Goal: Use online tool/utility: Use online tool/utility

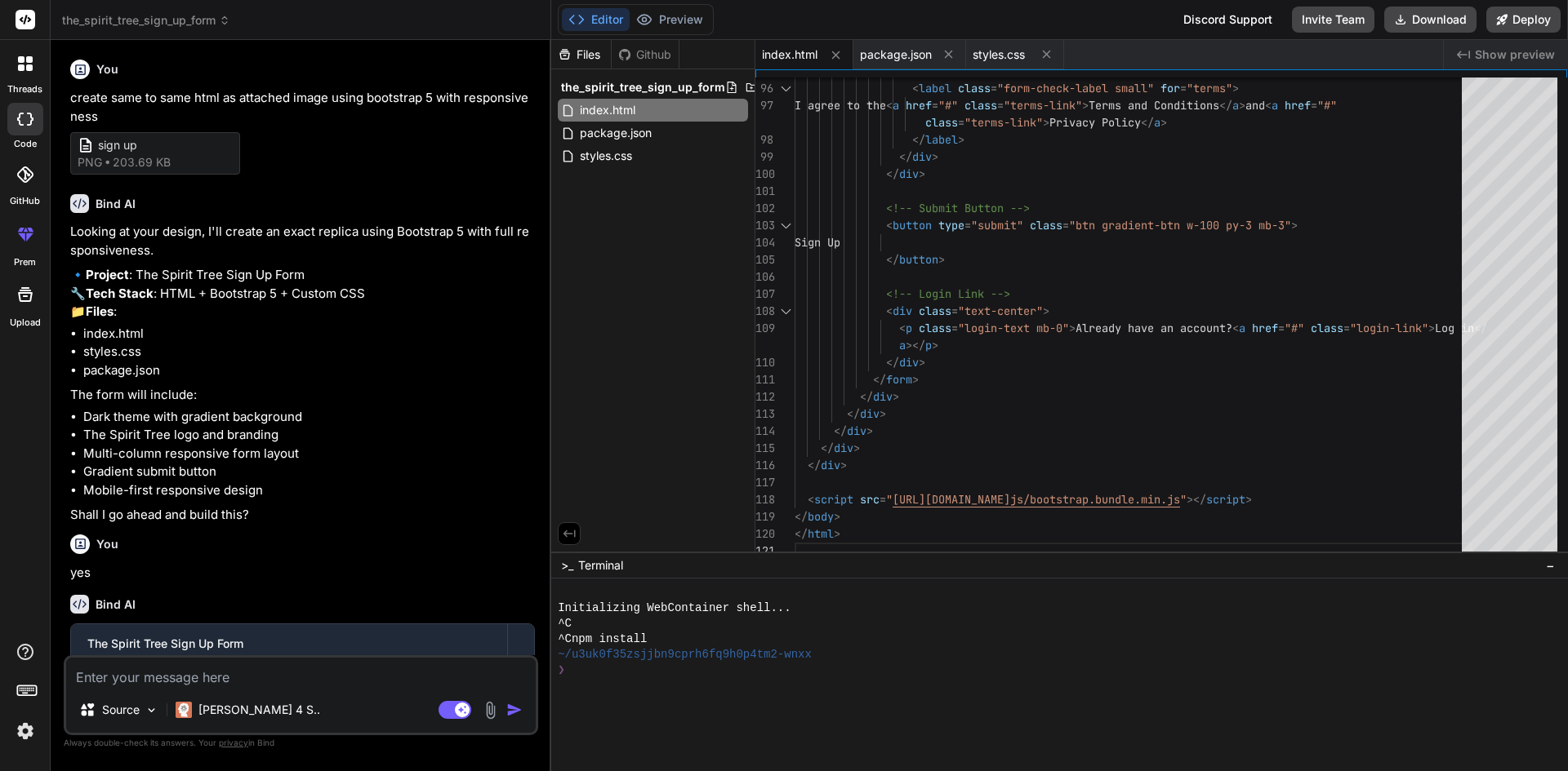
scroll to position [565, 0]
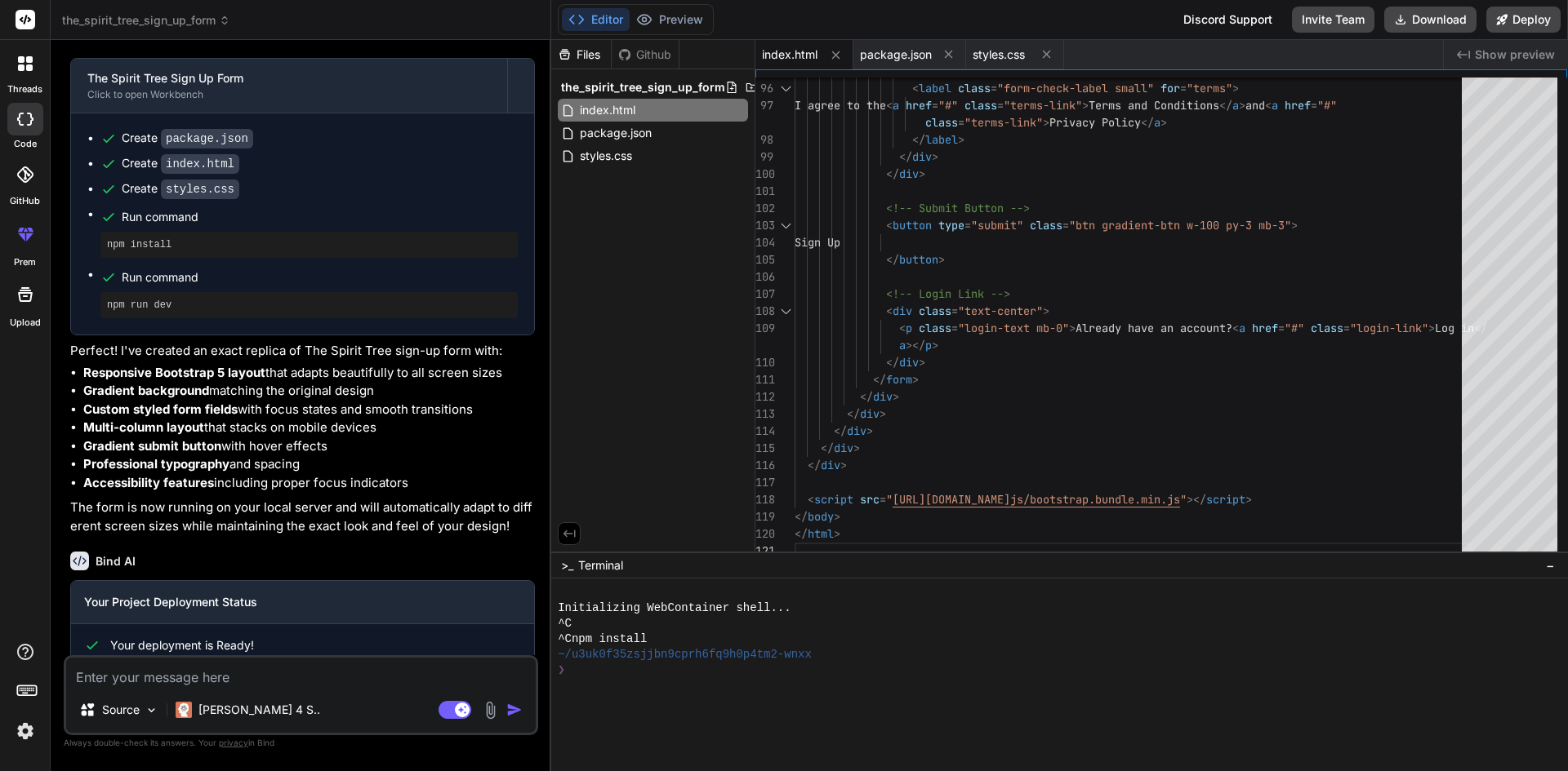
click at [29, 64] on icon at bounding box center [24, 63] width 15 height 15
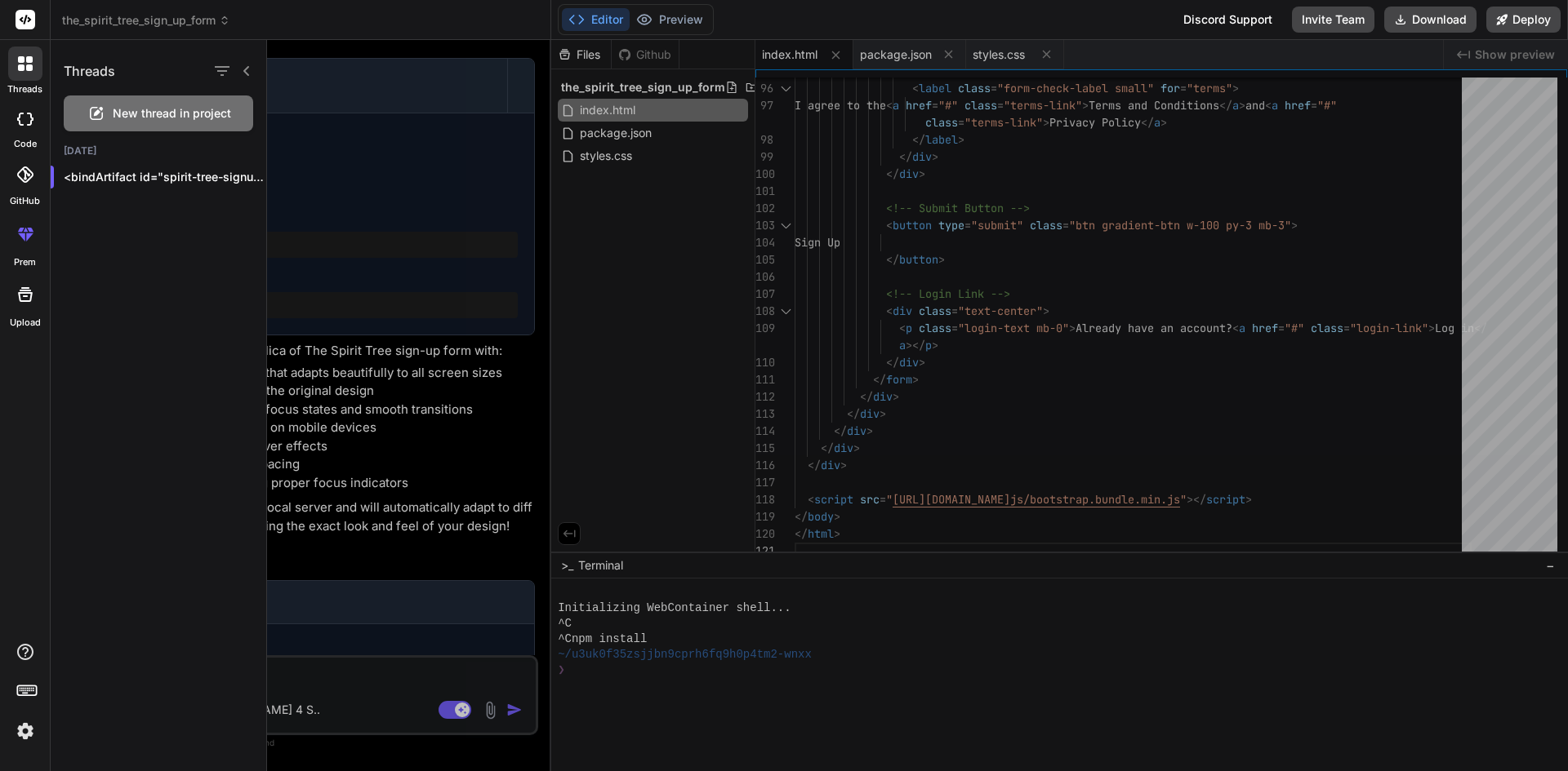
click at [162, 110] on span "New thread in project" at bounding box center [172, 113] width 119 height 17
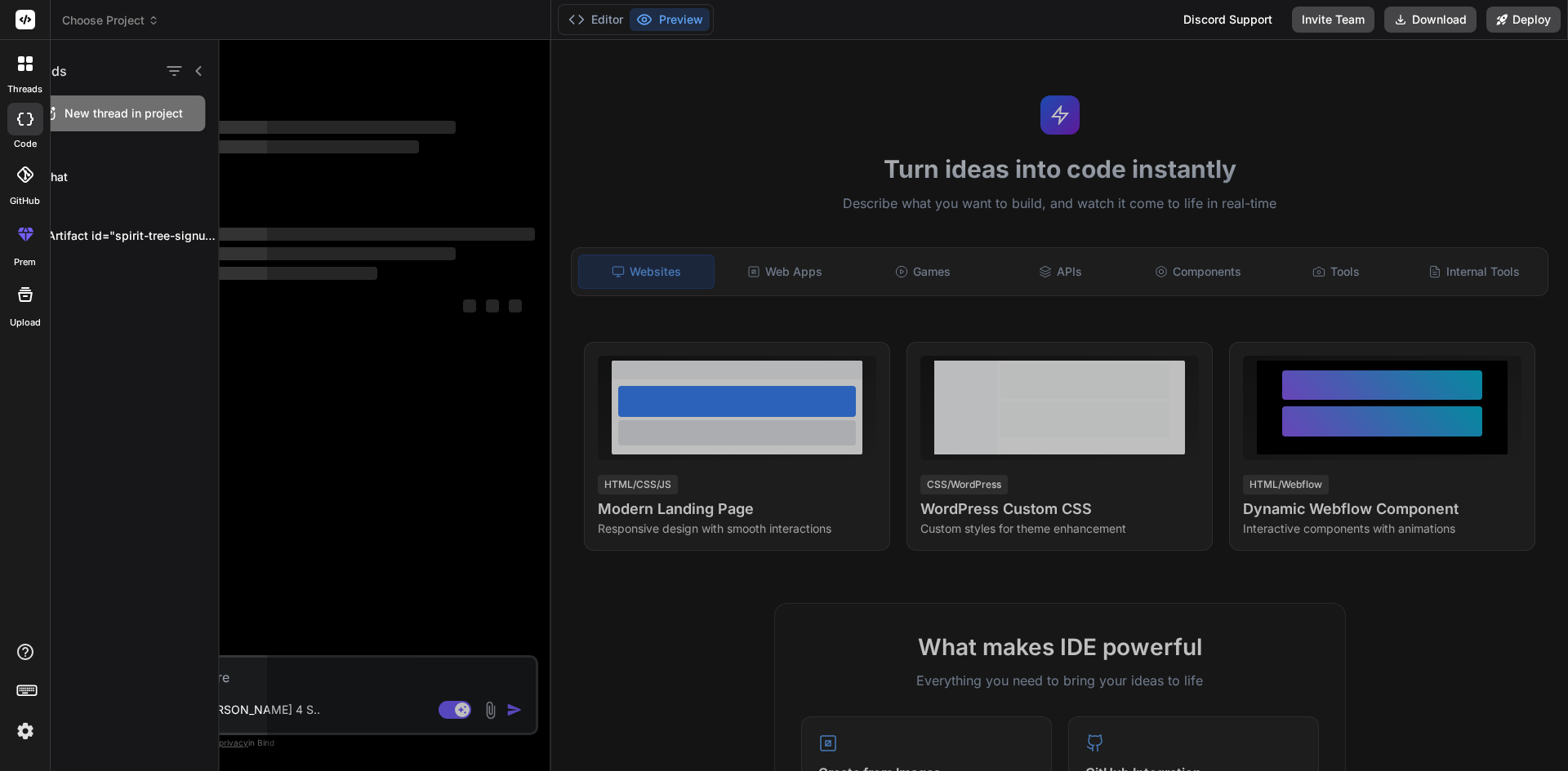
scroll to position [0, 0]
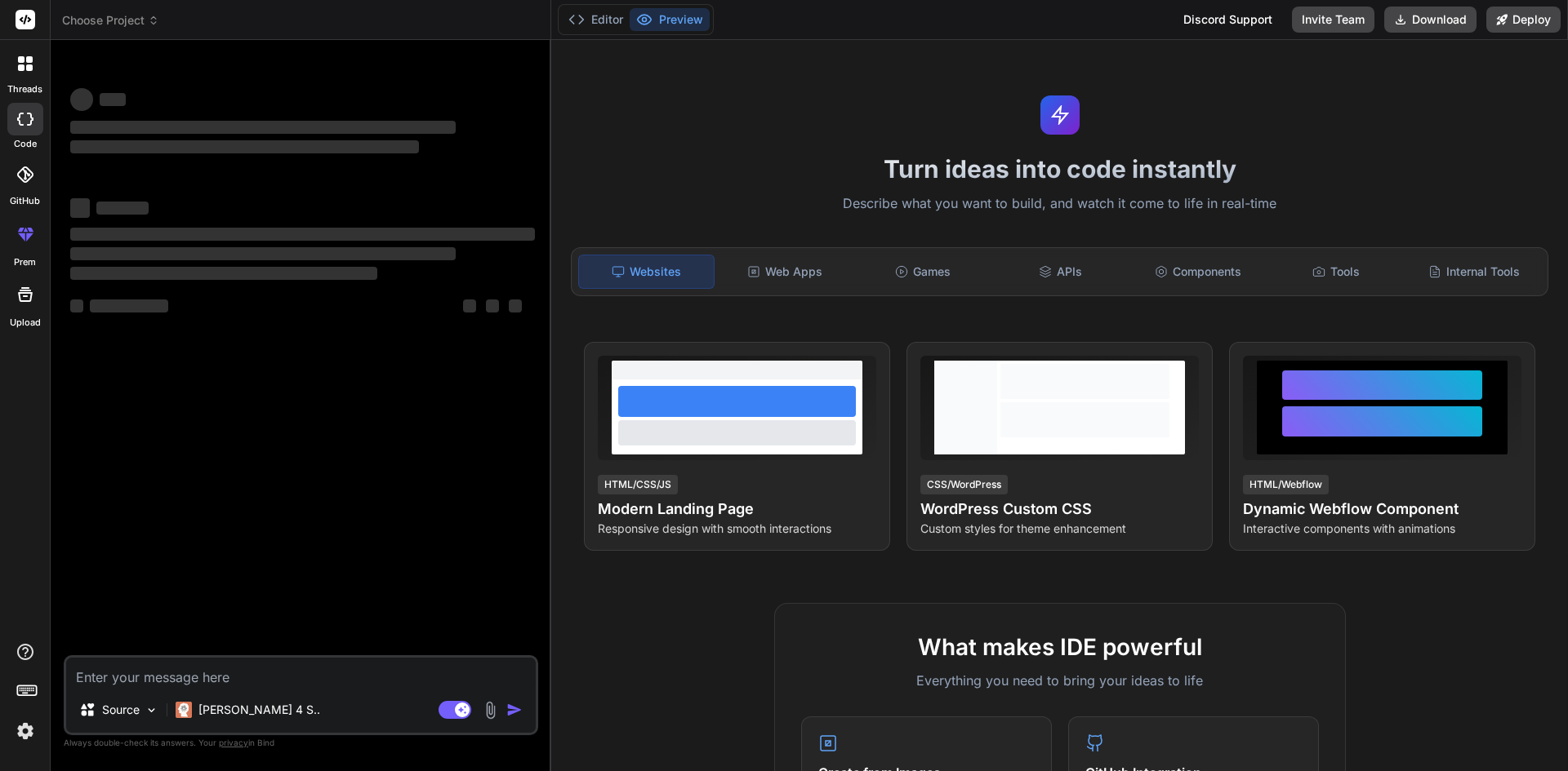
type textarea "x"
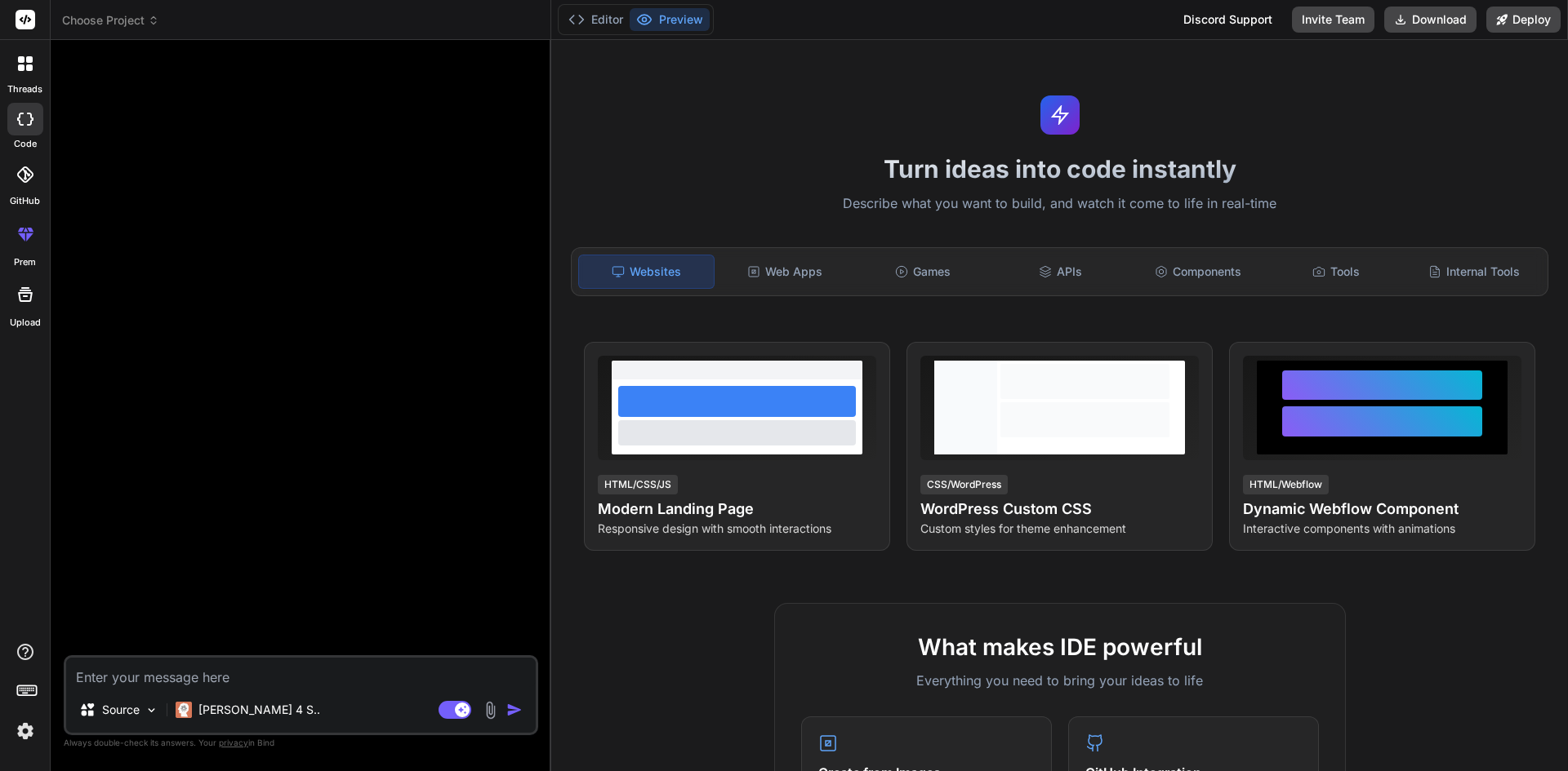
click at [24, 169] on icon at bounding box center [24, 174] width 17 height 17
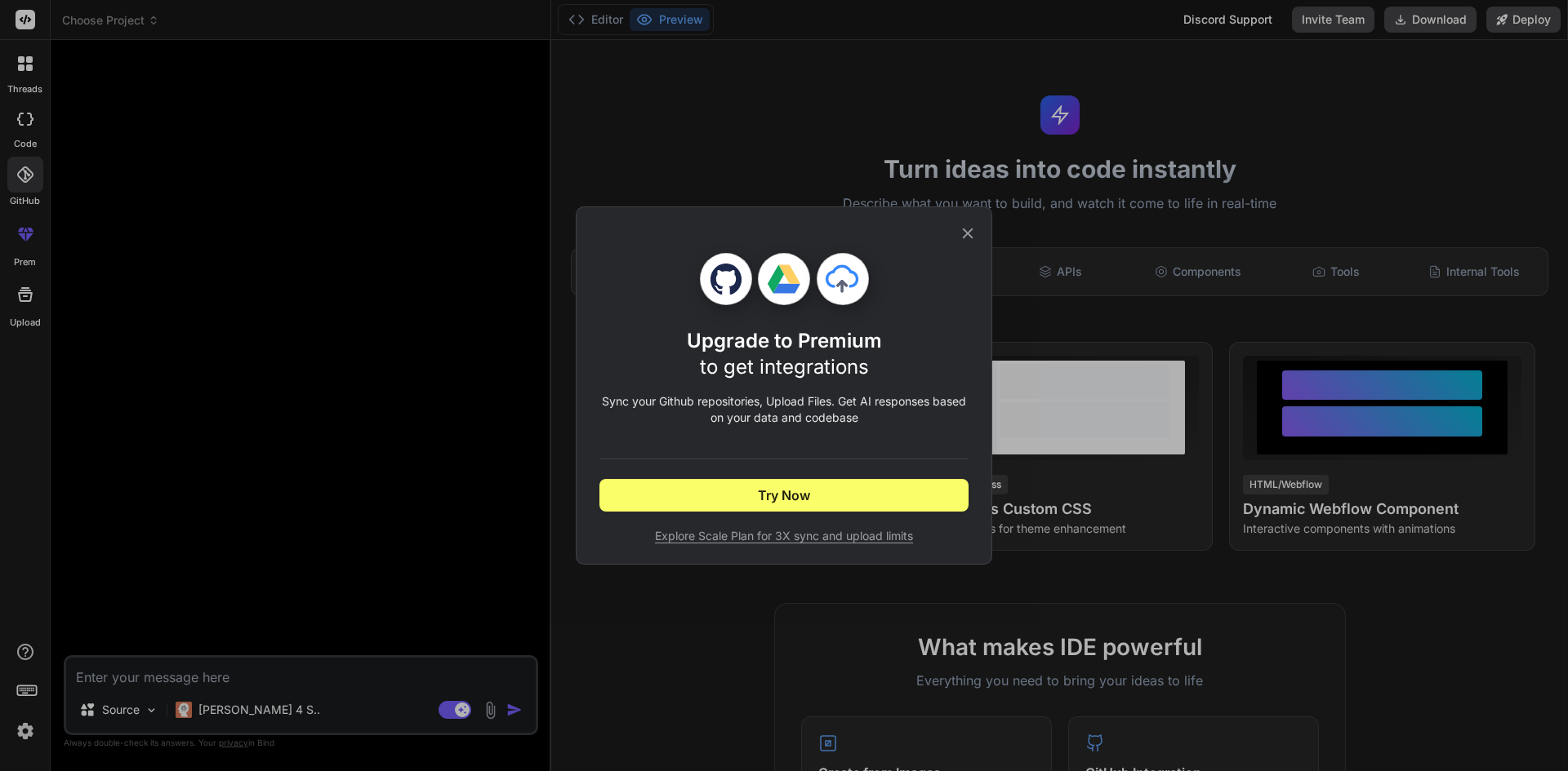
click at [964, 233] on icon at bounding box center [967, 233] width 18 height 18
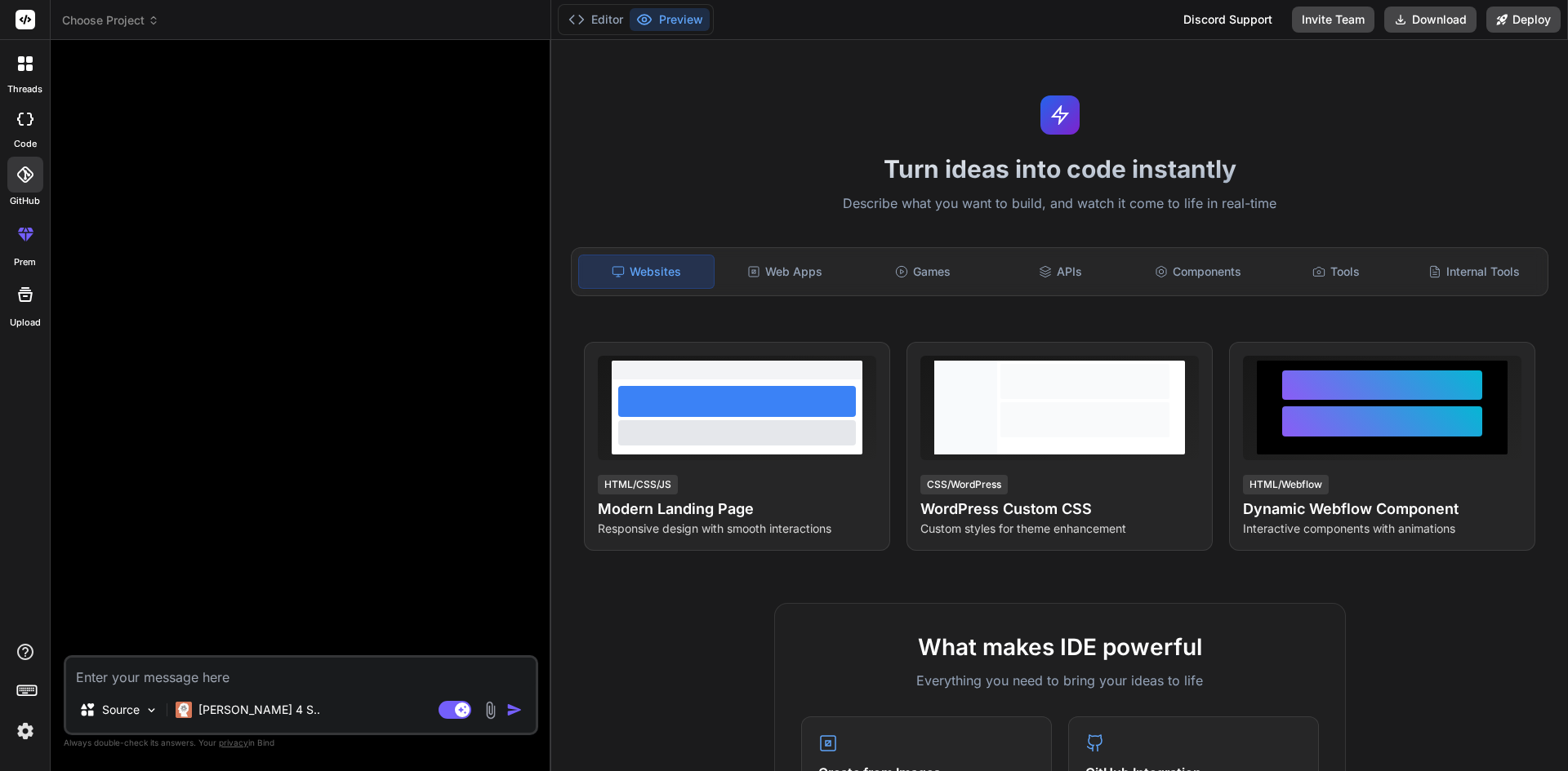
click at [24, 124] on icon at bounding box center [24, 119] width 17 height 13
click at [28, 68] on icon at bounding box center [29, 68] width 7 height 7
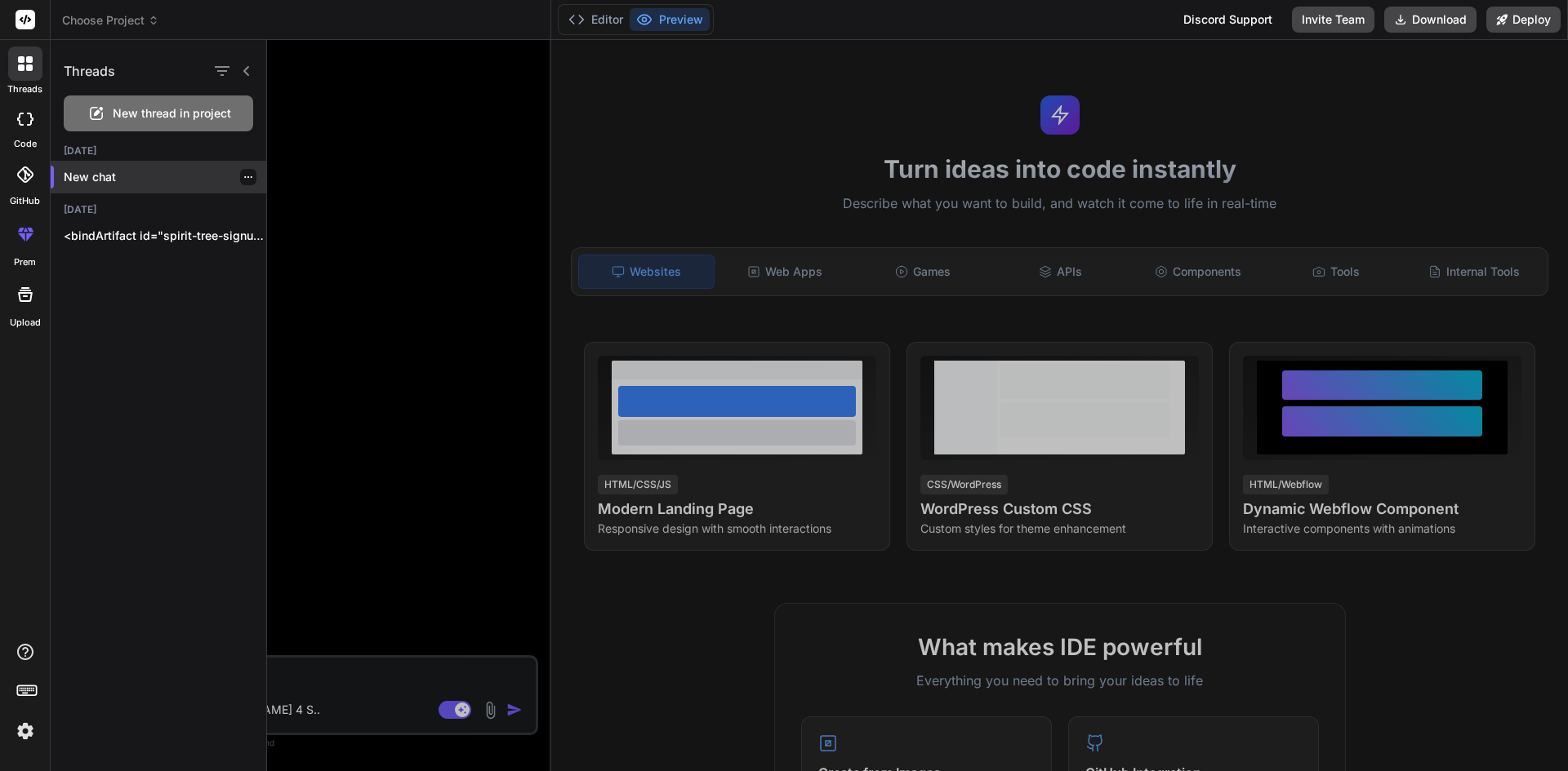
click at [95, 172] on p "New chat" at bounding box center [165, 176] width 203 height 17
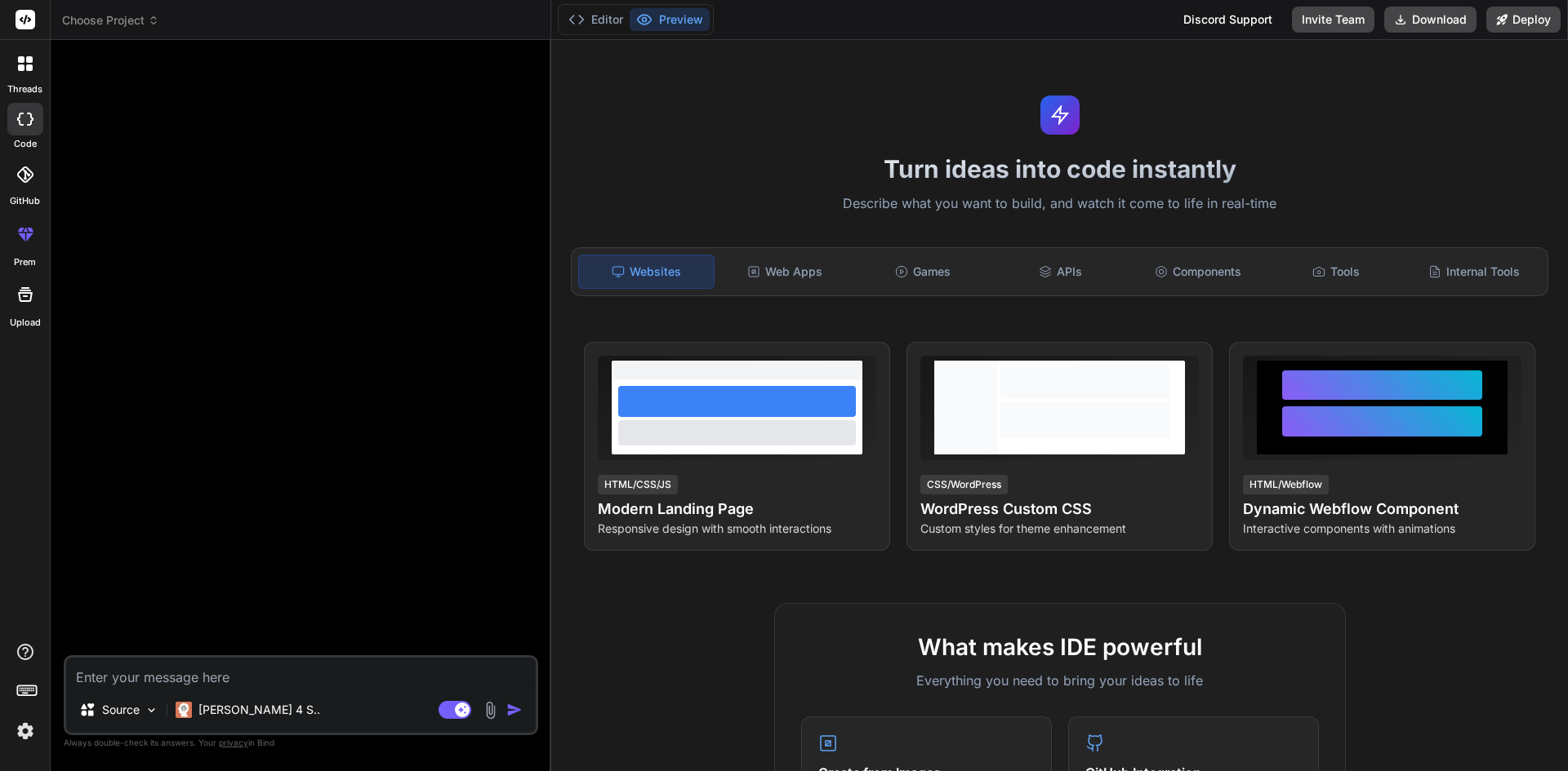
click at [25, 61] on icon at bounding box center [24, 63] width 15 height 15
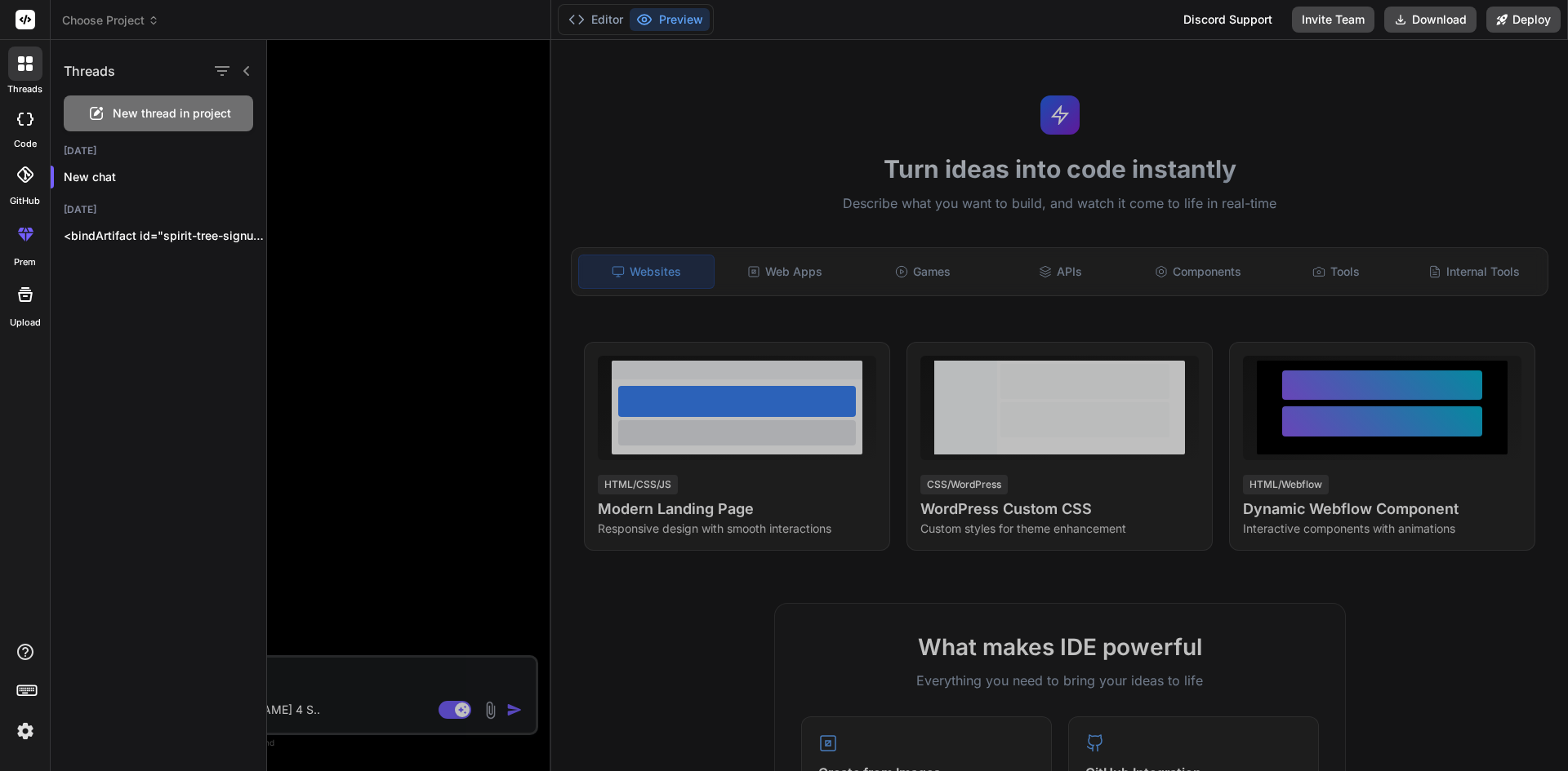
click at [190, 105] on span "New thread in project" at bounding box center [172, 113] width 119 height 17
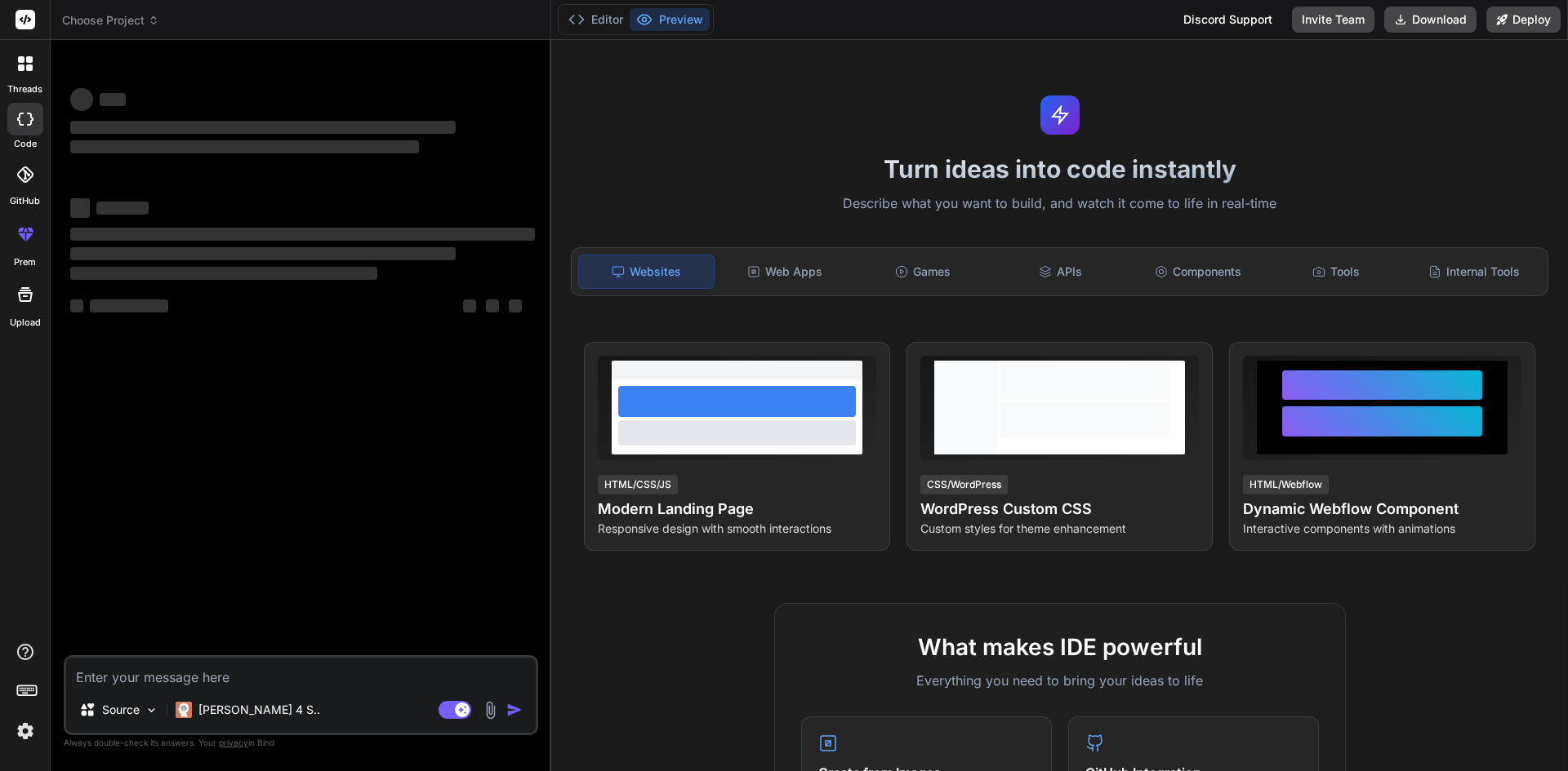
type textarea "x"
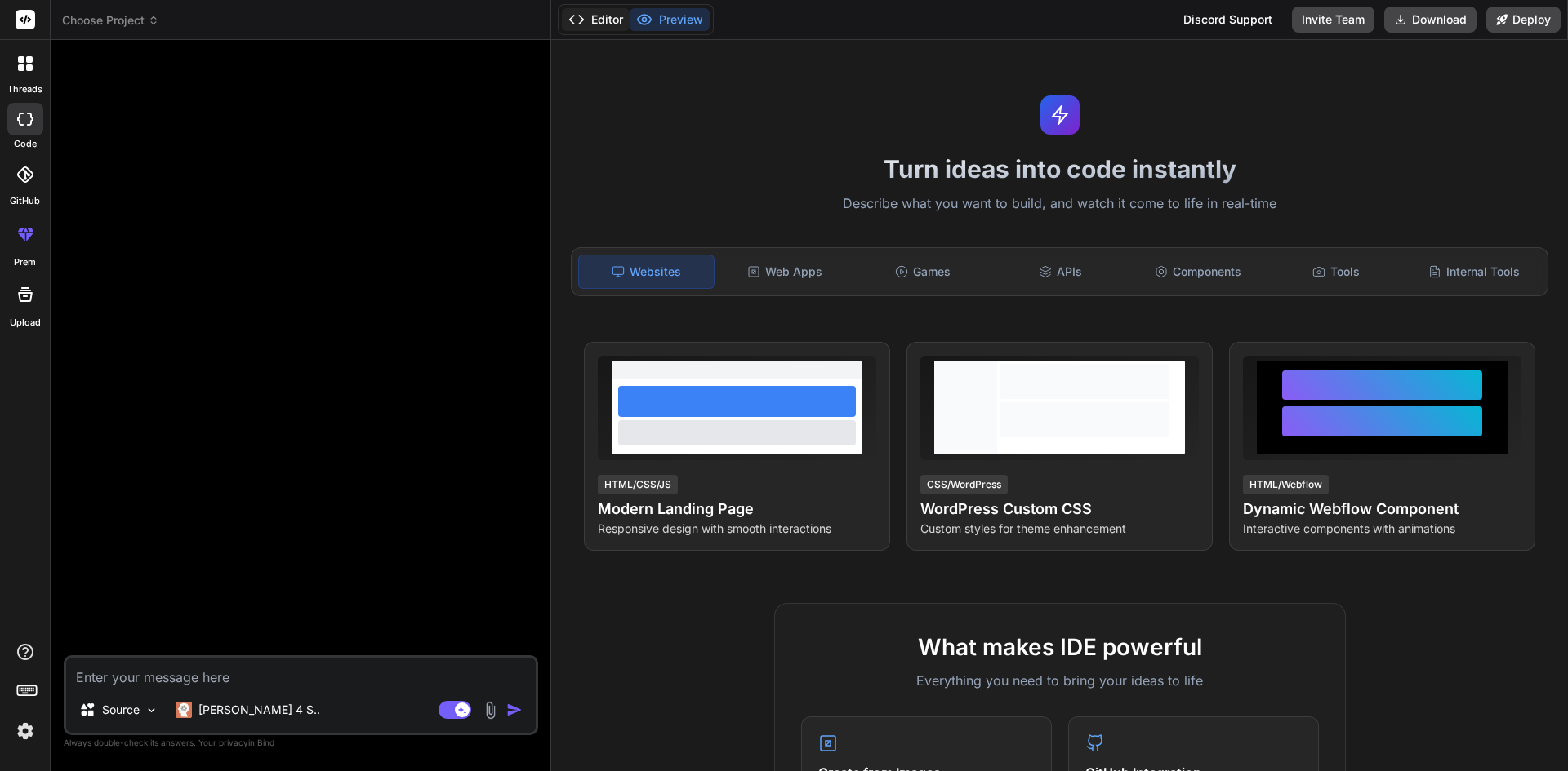
click at [604, 22] on button "Editor" at bounding box center [595, 19] width 68 height 23
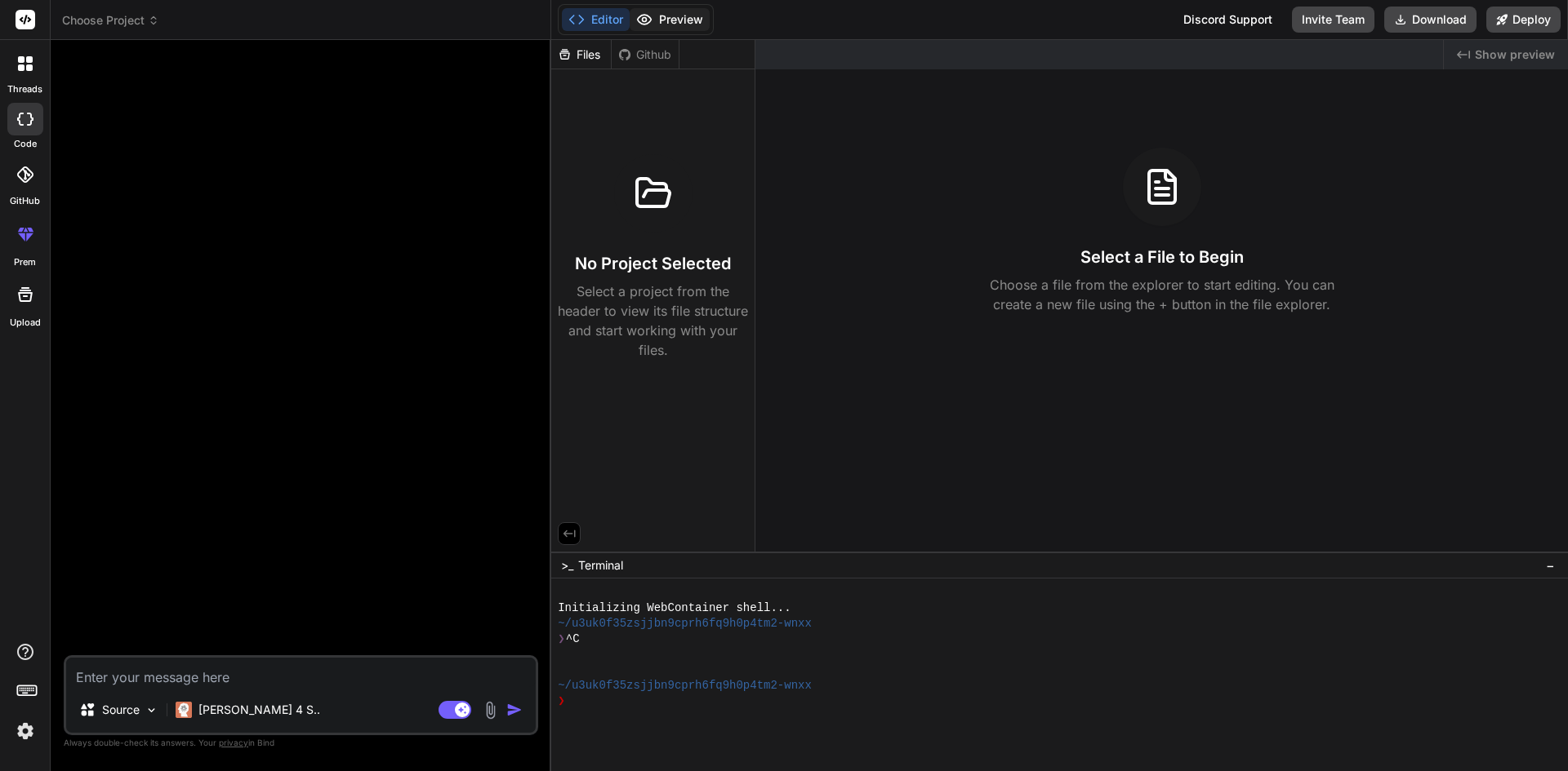
click at [672, 20] on button "Preview" at bounding box center [669, 19] width 80 height 23
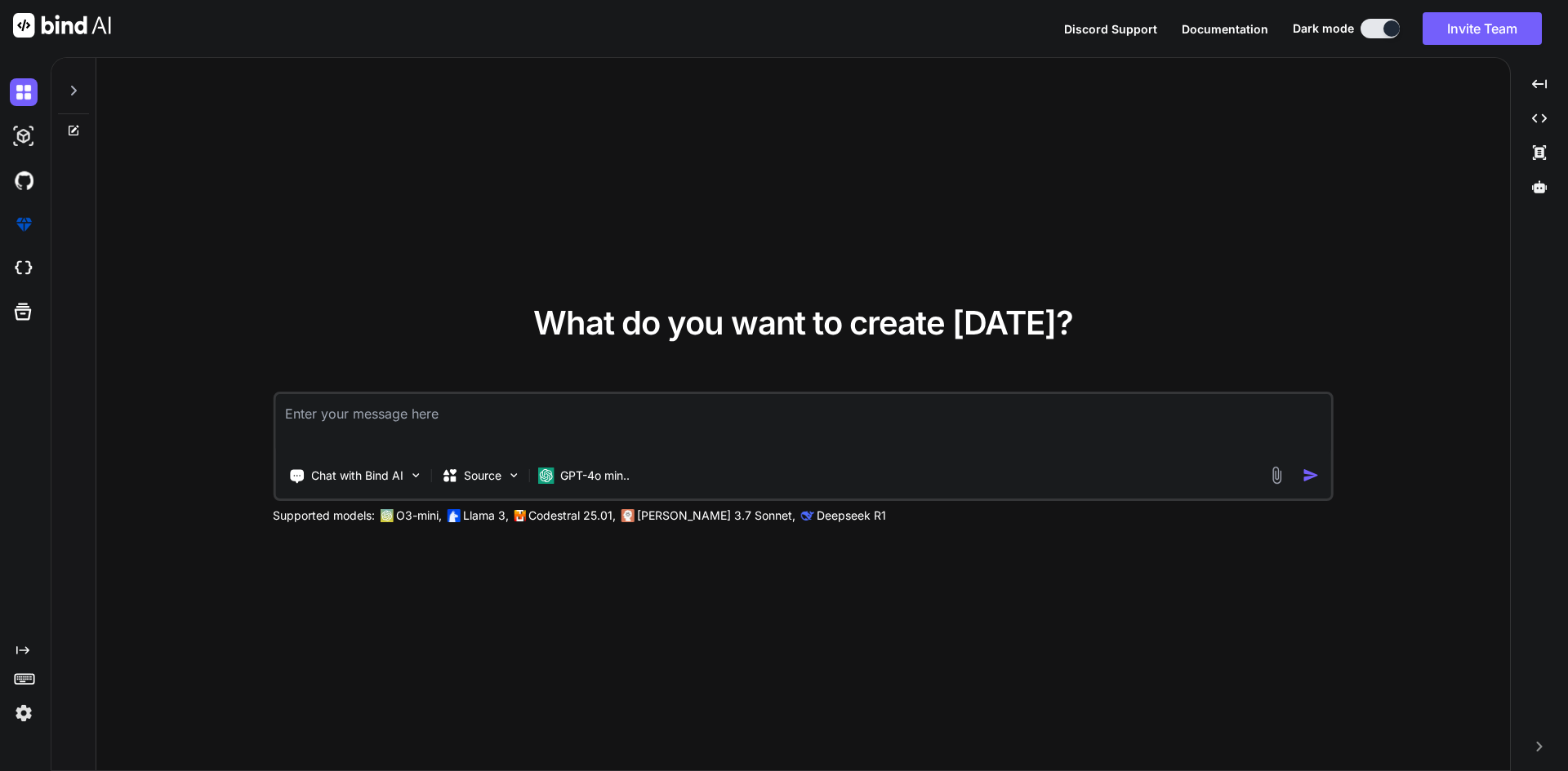
click at [1273, 474] on img at bounding box center [1276, 475] width 19 height 19
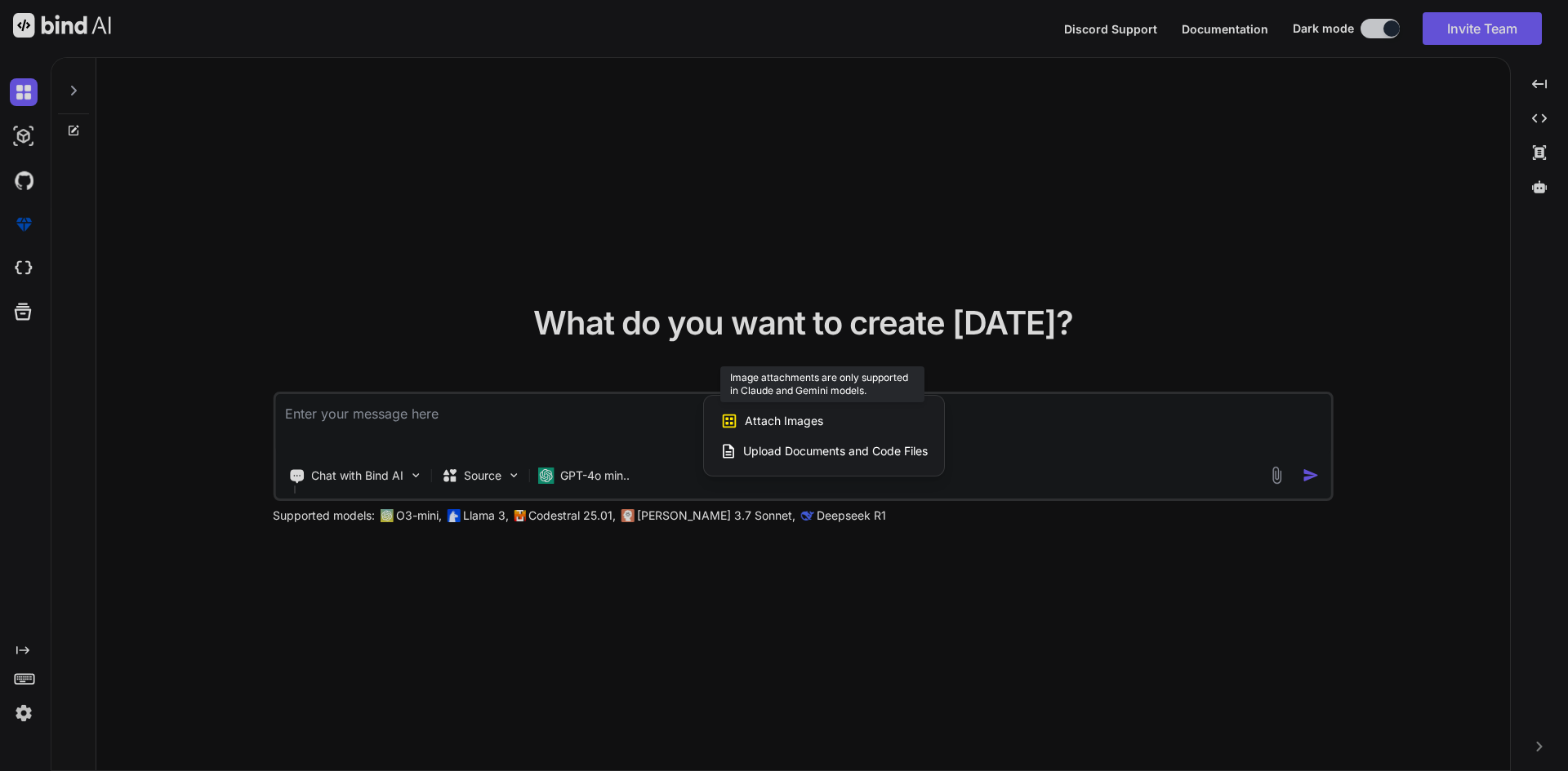
click at [836, 420] on div "Attach Images Image attachments are only supported in Claude and Gemini models." at bounding box center [824, 421] width 208 height 31
click at [766, 422] on span "Attach Images" at bounding box center [784, 421] width 78 height 17
click at [796, 451] on span "Upload Documents and Code Files" at bounding box center [835, 451] width 184 height 17
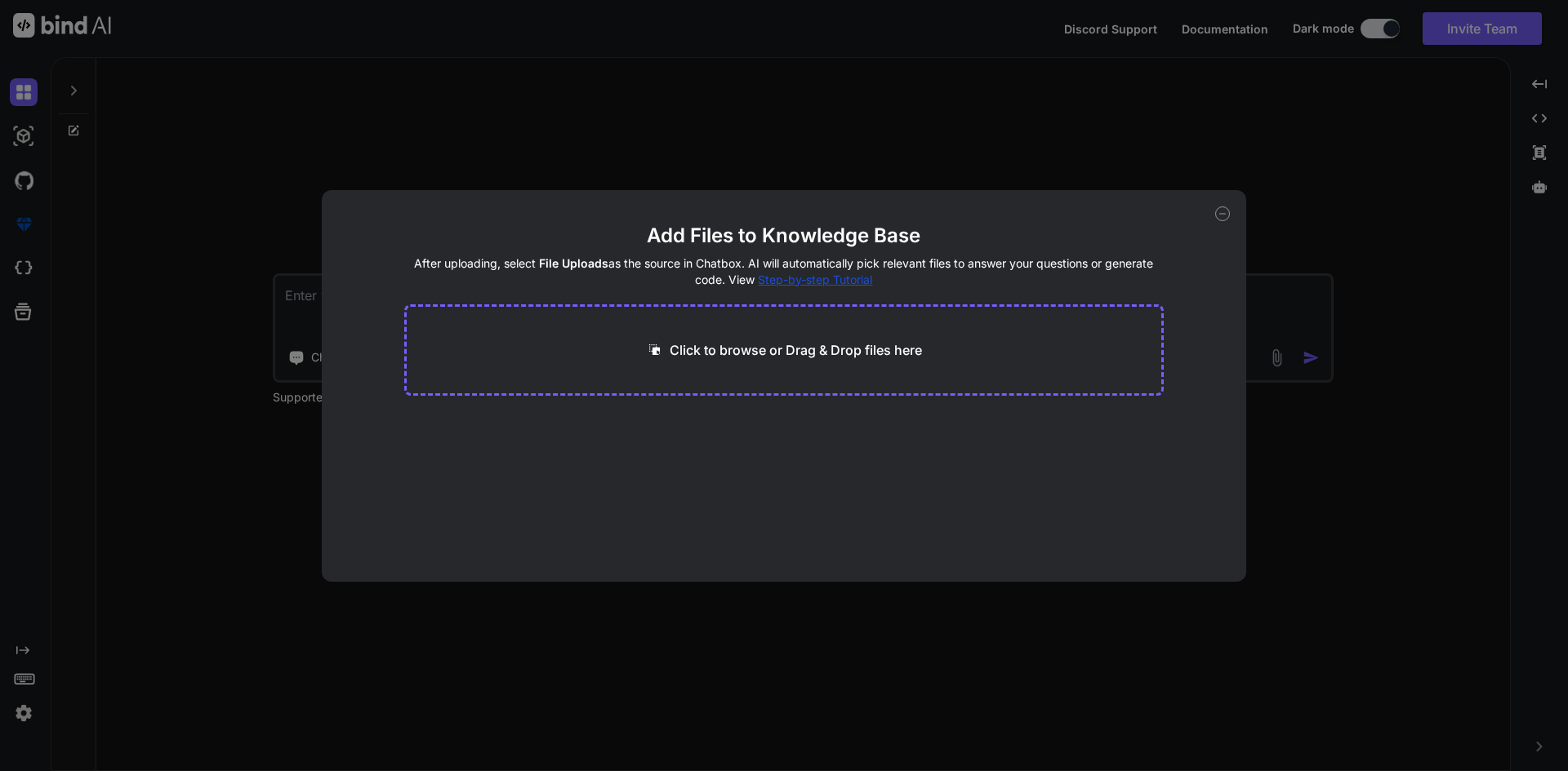
click at [776, 360] on div "Click to browse or Drag & Drop files here" at bounding box center [784, 350] width 760 height 91
click at [788, 354] on p "Click to browse or Drag & Drop files here" at bounding box center [795, 350] width 252 height 20
type input "C:\fakepath\invoice1.PNG"
click at [849, 349] on p "Click to browse or Drag & Drop files here" at bounding box center [795, 350] width 252 height 20
click at [1225, 214] on icon at bounding box center [1223, 214] width 6 height 0
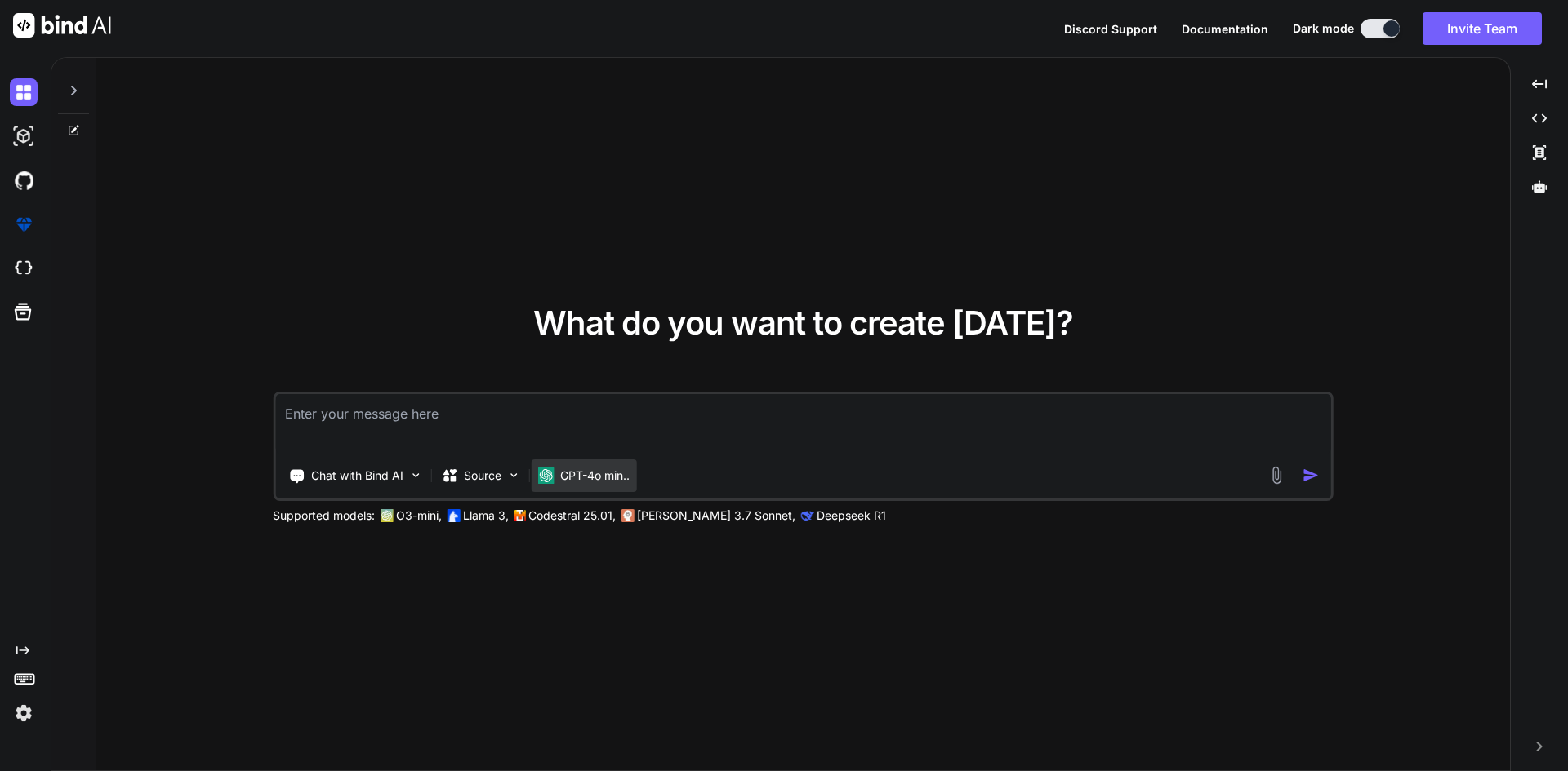
click at [584, 474] on p "GPT-4o min.." at bounding box center [595, 475] width 70 height 17
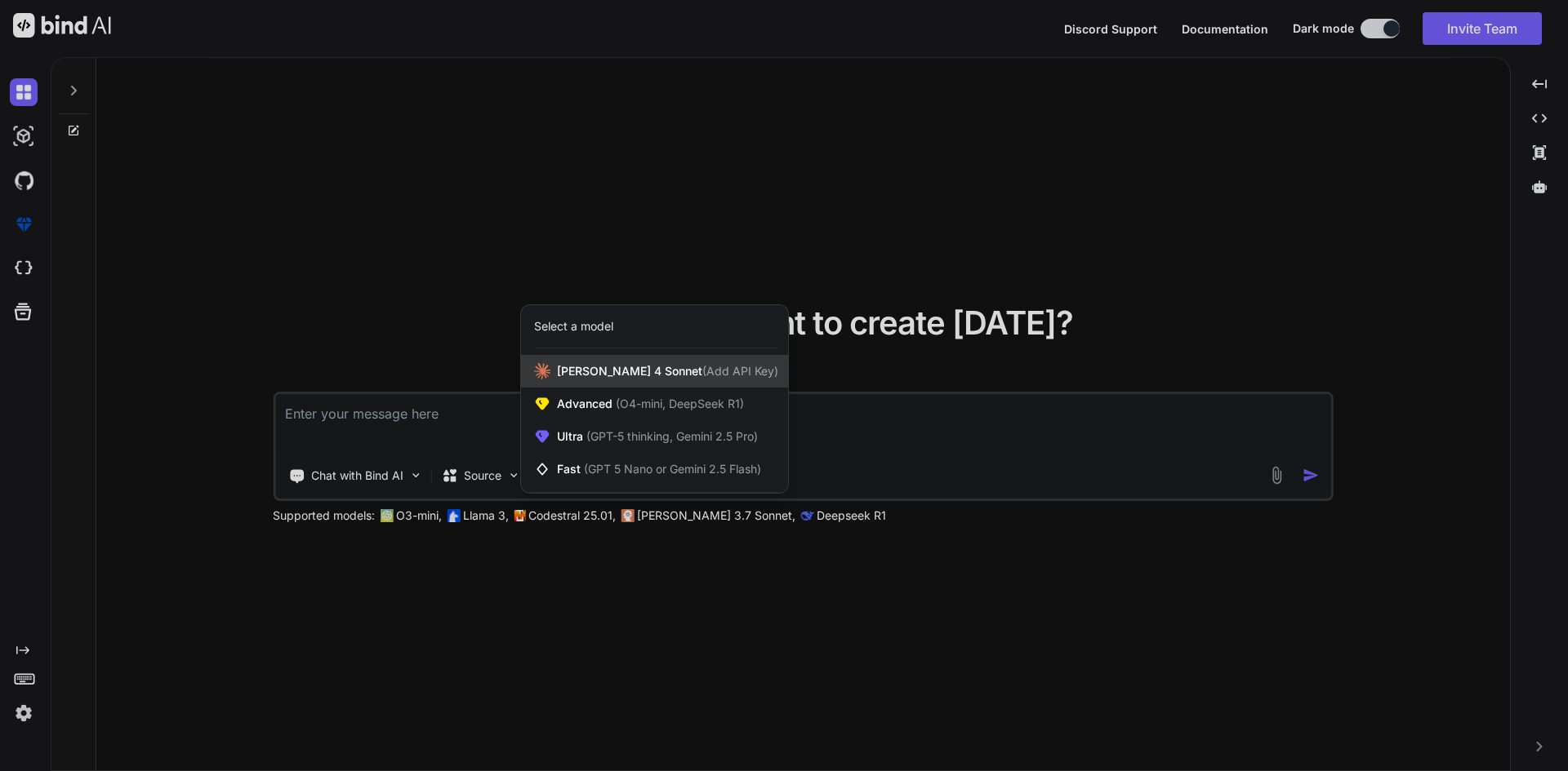
click at [633, 380] on div "Claude 4 Sonnet (Add API Key)" at bounding box center [655, 370] width 267 height 32
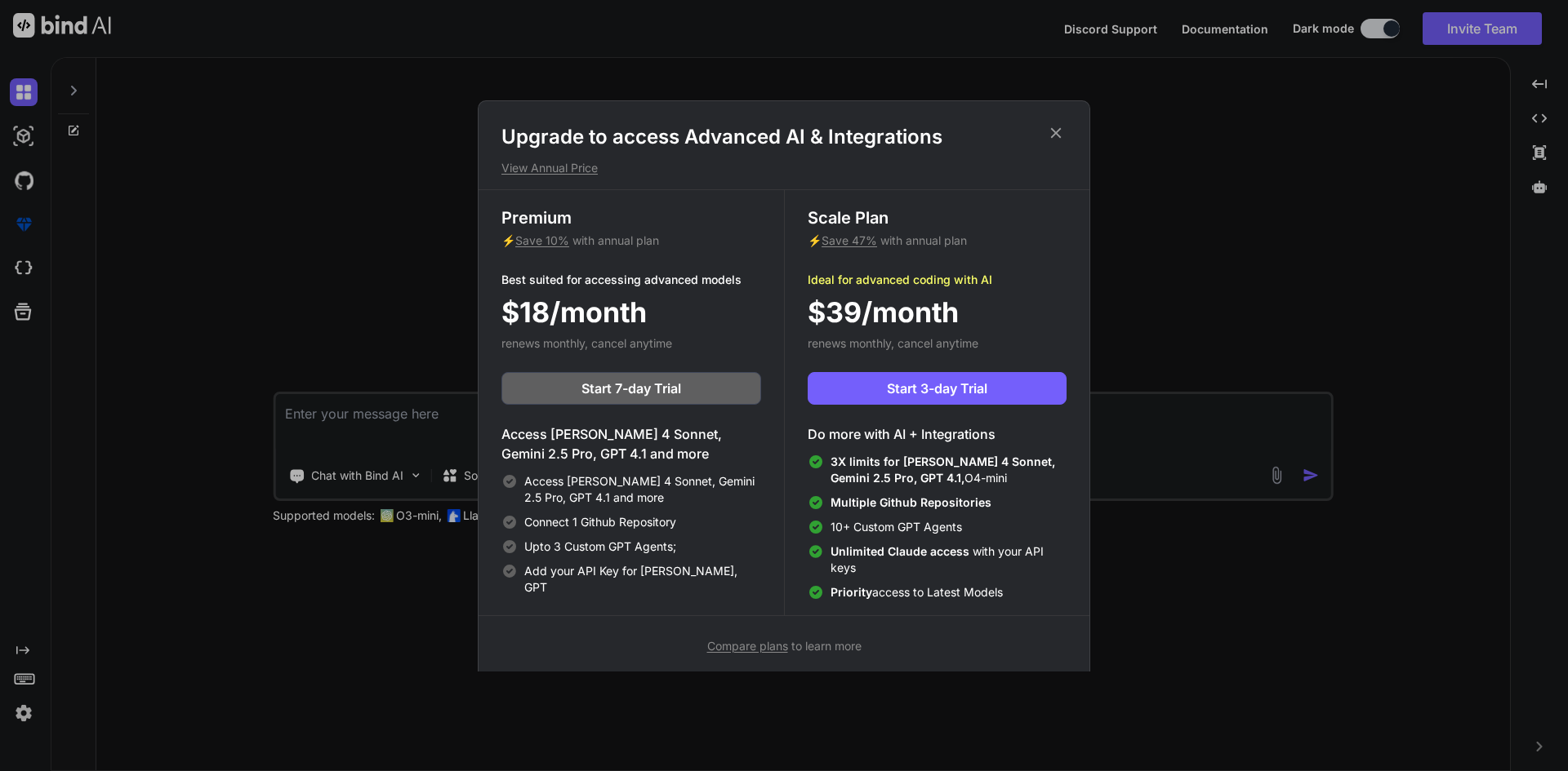
click at [760, 649] on span "Compare plans" at bounding box center [748, 646] width 80 height 14
click at [1055, 132] on icon at bounding box center [1055, 132] width 11 height 11
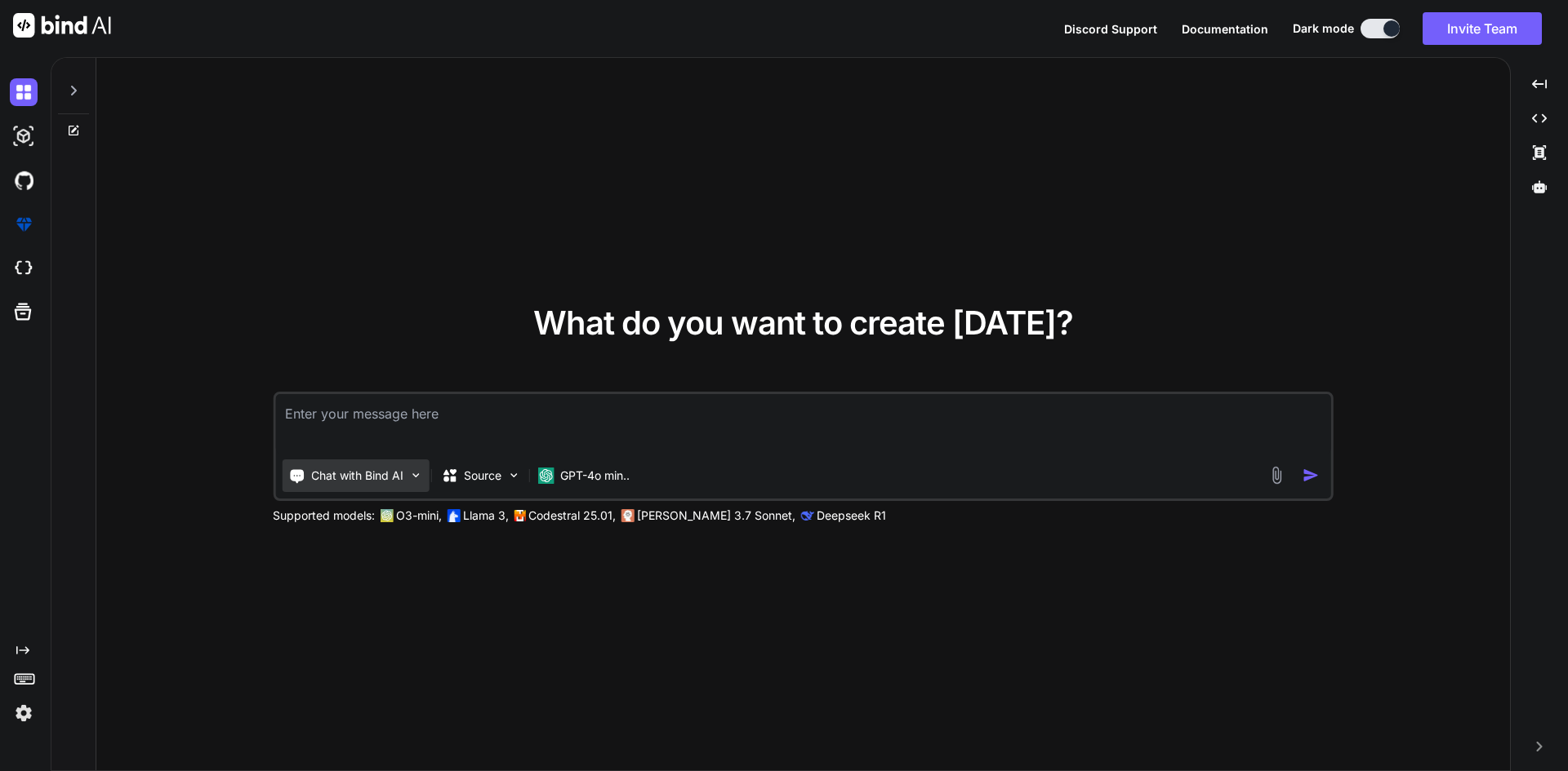
click at [413, 475] on img at bounding box center [416, 475] width 14 height 14
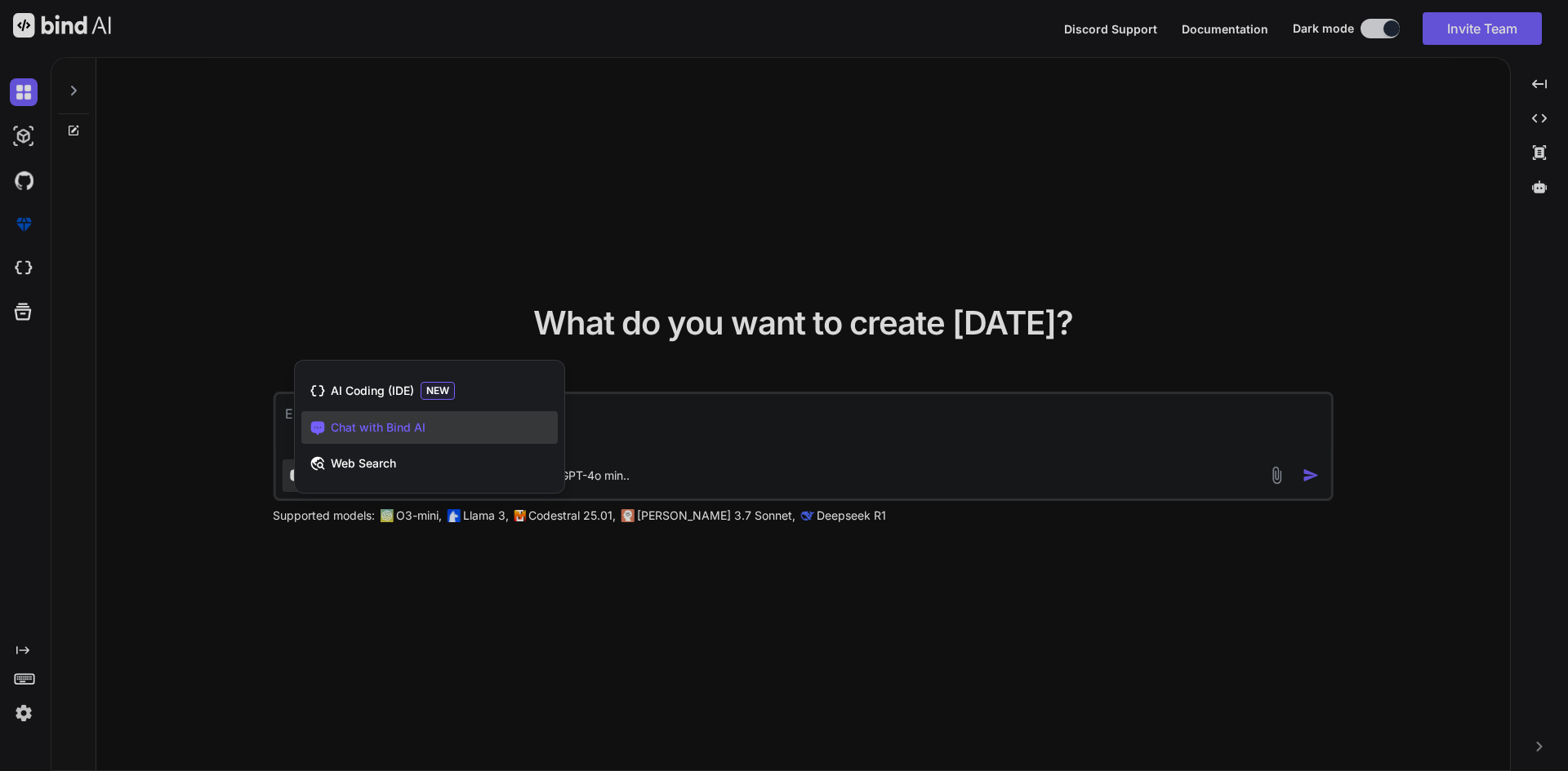
click at [685, 472] on div at bounding box center [784, 385] width 1568 height 771
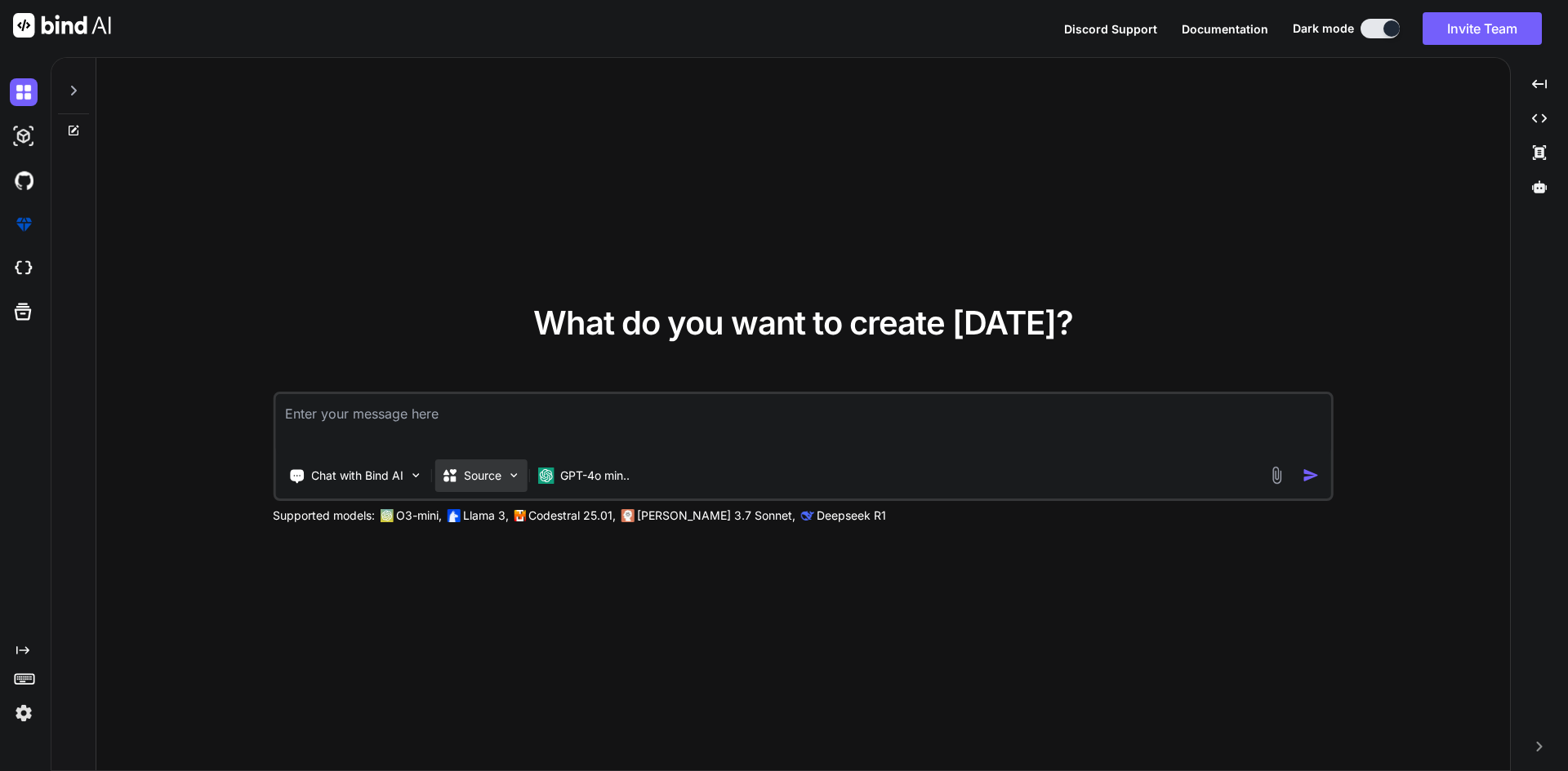
click at [481, 476] on p "Source" at bounding box center [482, 475] width 37 height 17
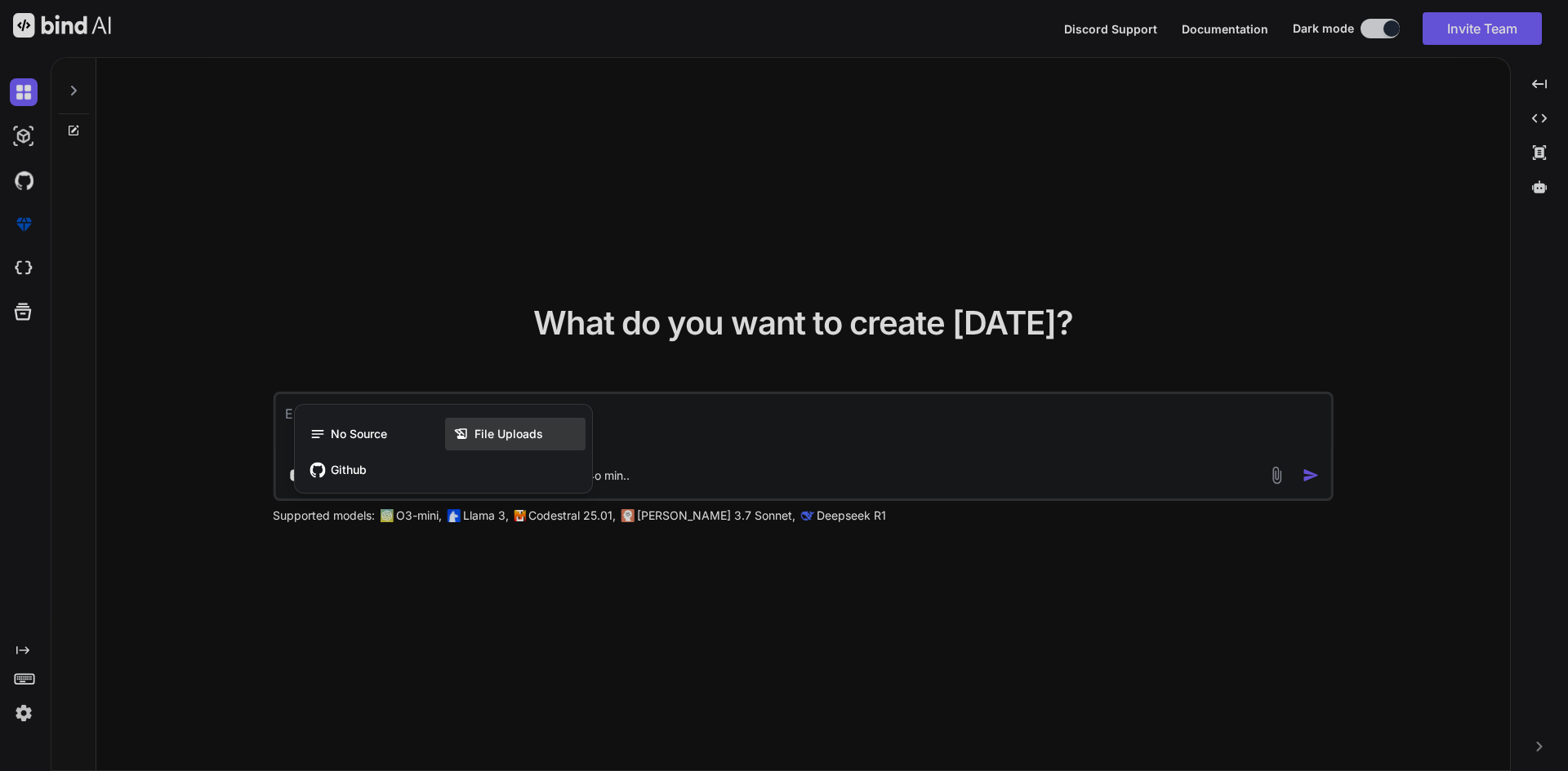
click at [521, 424] on div "File Uploads" at bounding box center [514, 434] width 140 height 32
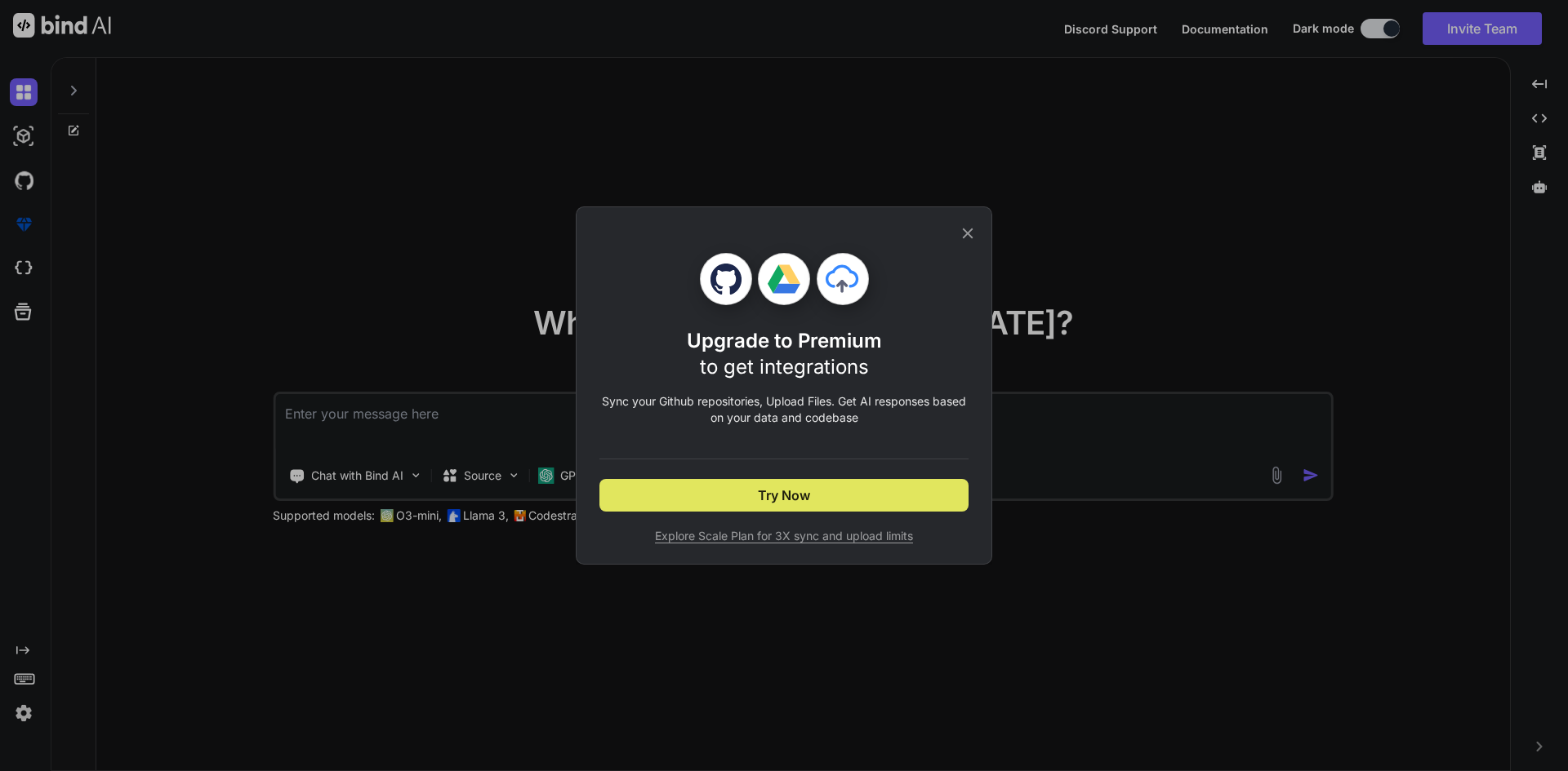
click at [820, 487] on button "Try Now" at bounding box center [784, 495] width 369 height 32
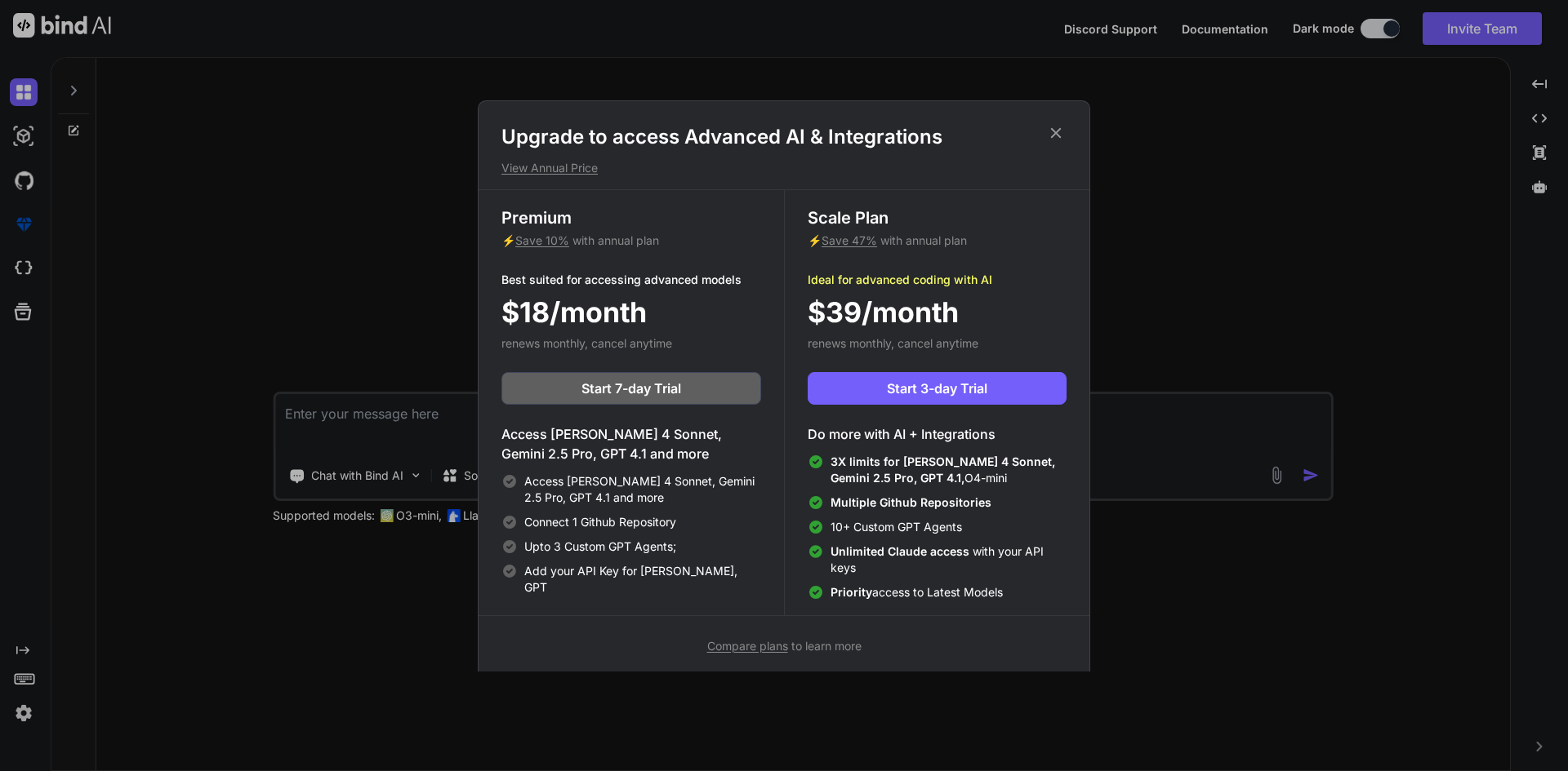
click at [1053, 126] on icon at bounding box center [1055, 133] width 18 height 18
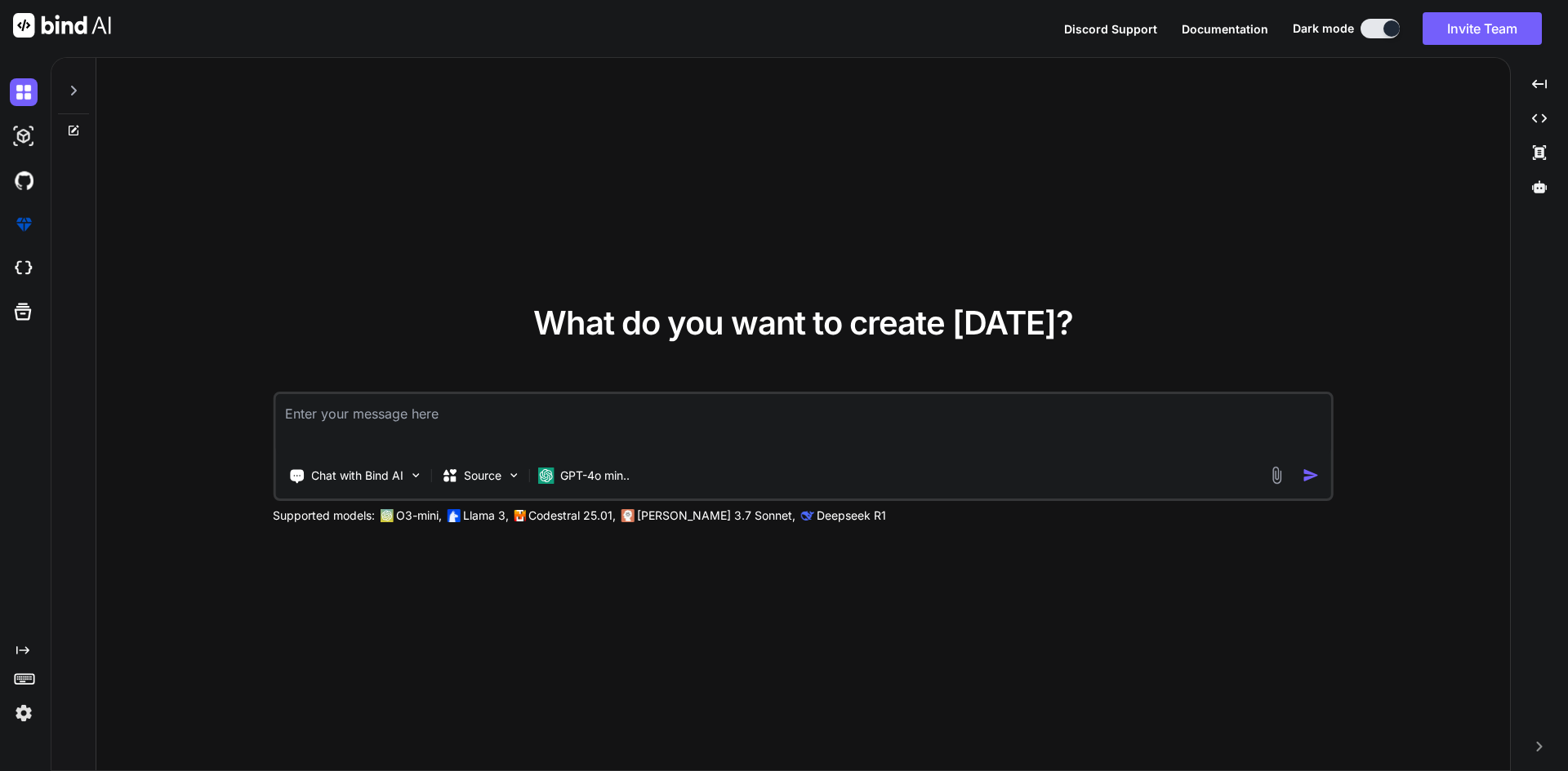
click at [1275, 478] on img at bounding box center [1276, 475] width 19 height 19
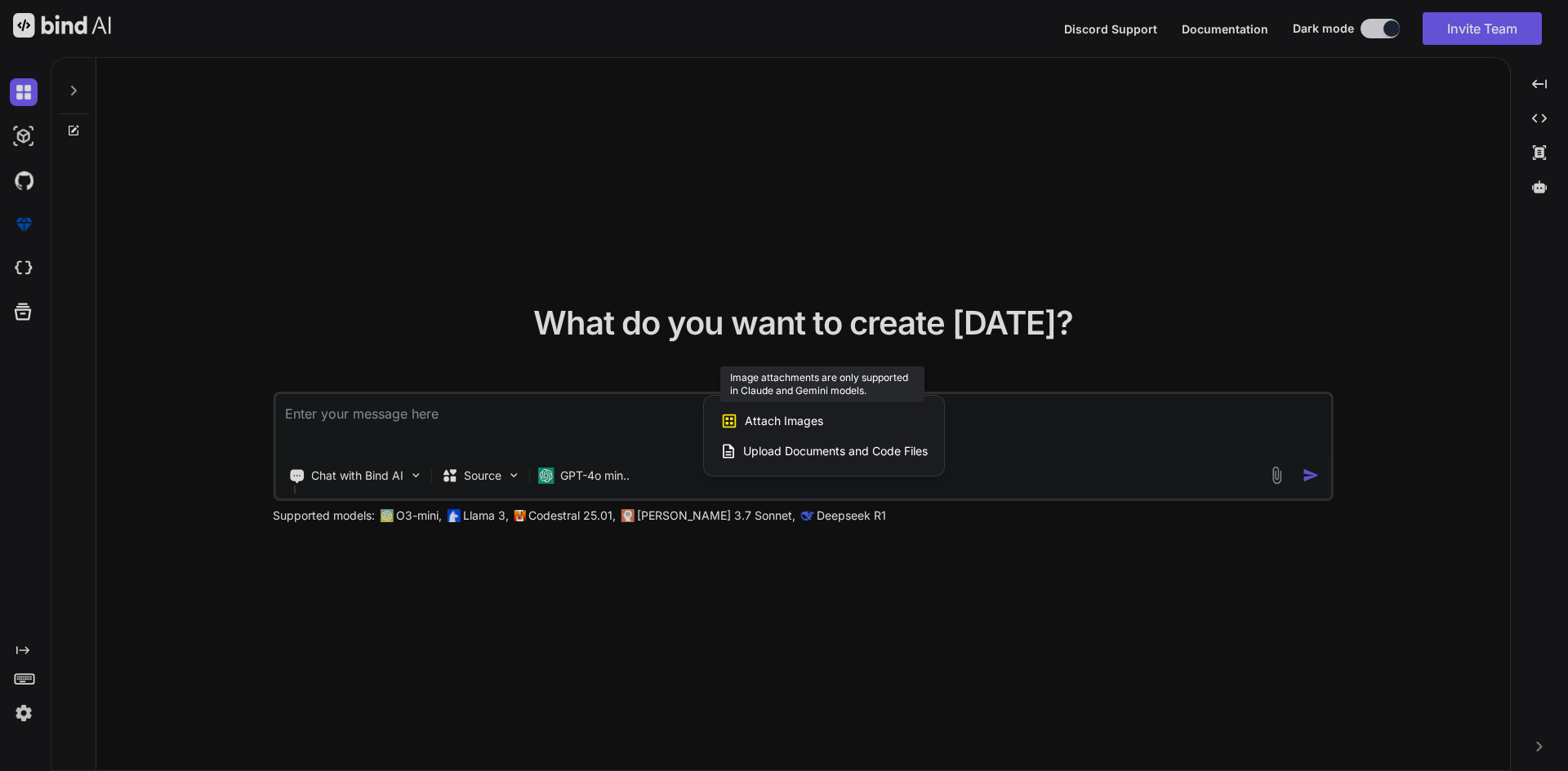
click at [796, 418] on span "Attach Images" at bounding box center [784, 421] width 78 height 17
click at [806, 450] on span "Upload Documents and Code Files" at bounding box center [835, 451] width 184 height 17
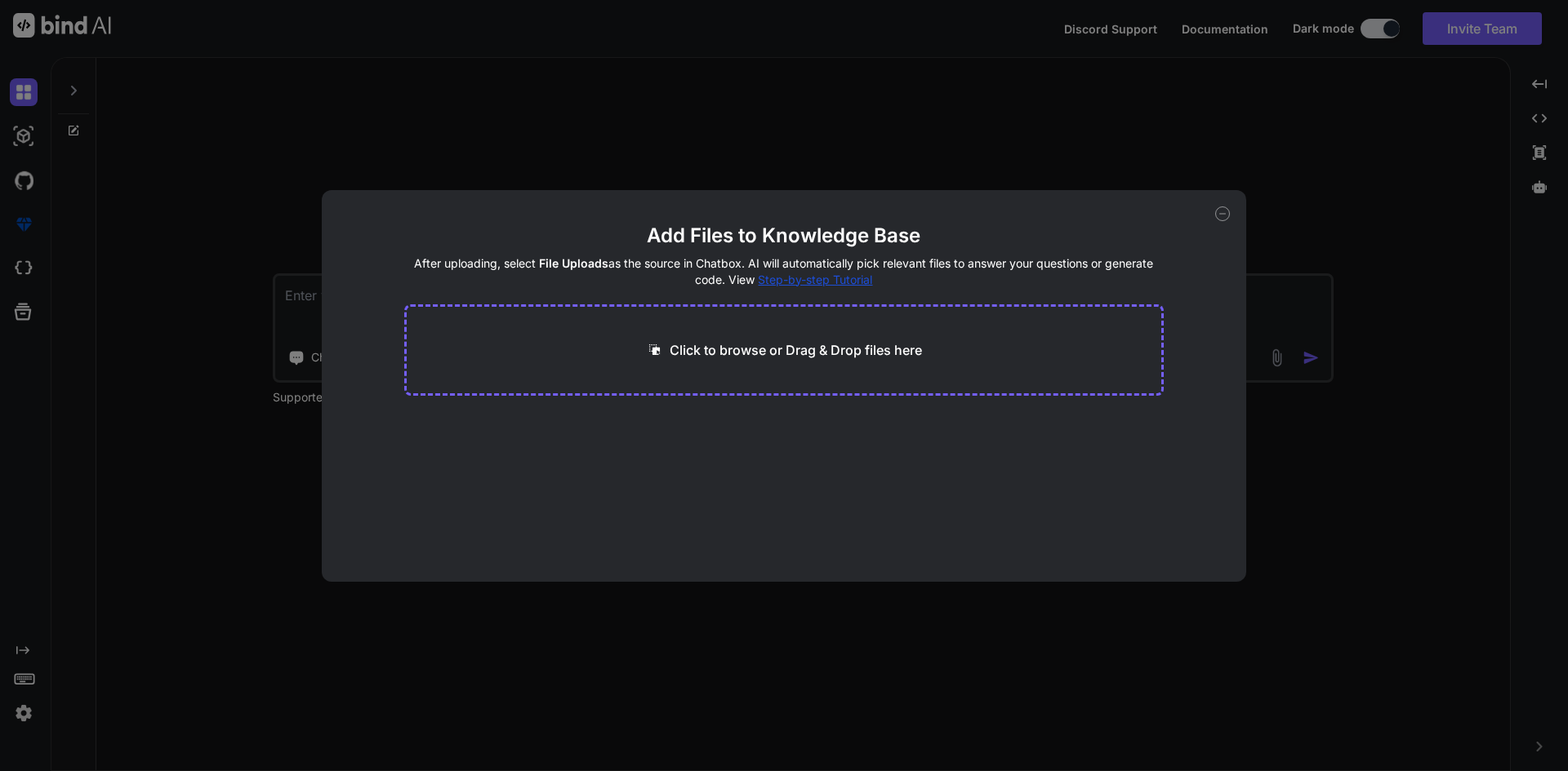
click at [791, 355] on p "Click to browse or Drag & Drop files here" at bounding box center [795, 350] width 252 height 20
type input "C:\fakepath\invoice1.PNG"
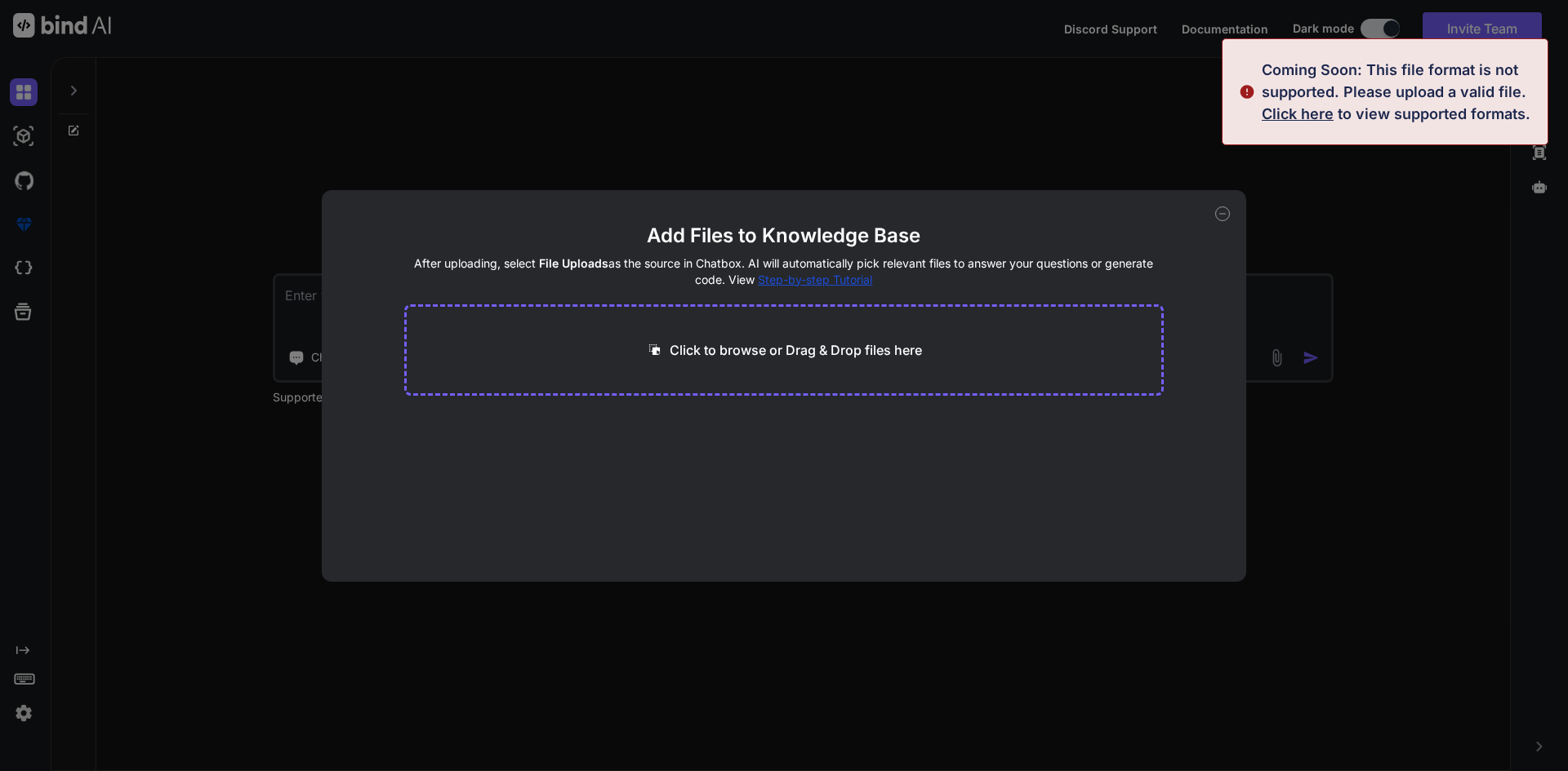
click at [1310, 113] on span "Click here" at bounding box center [1297, 113] width 72 height 17
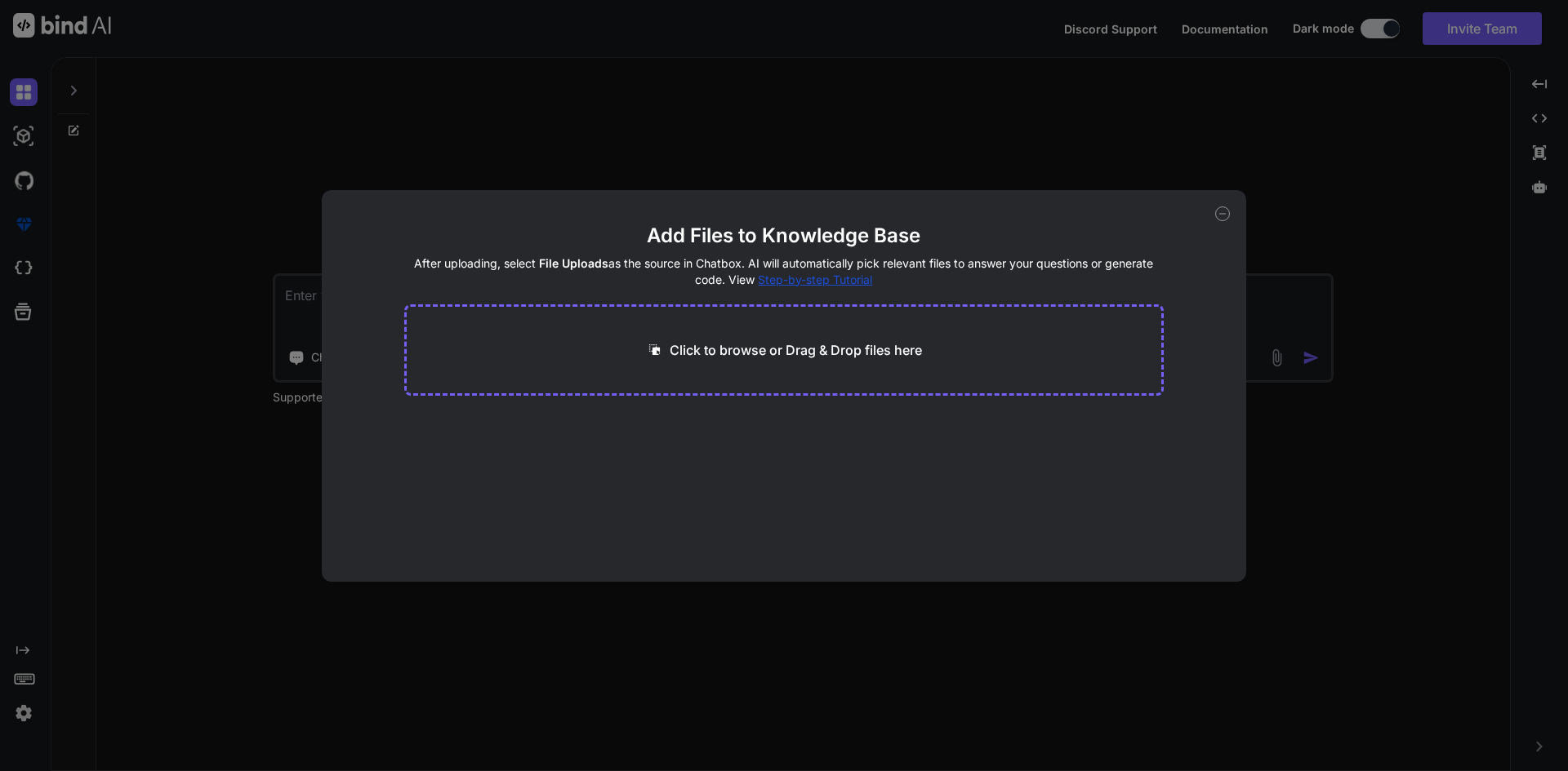
click at [1223, 217] on icon at bounding box center [1222, 214] width 15 height 15
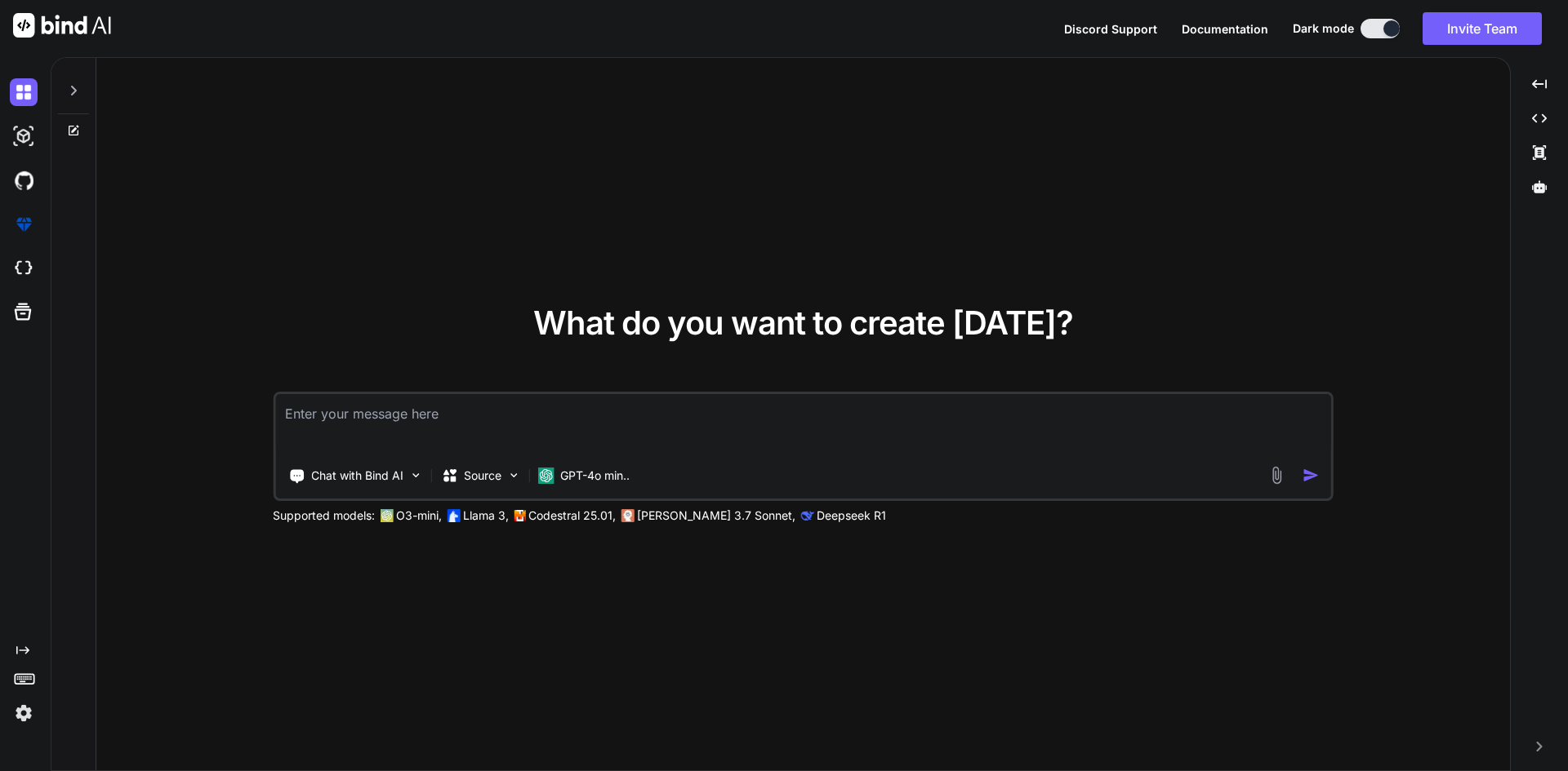
click at [1274, 472] on img at bounding box center [1276, 475] width 19 height 19
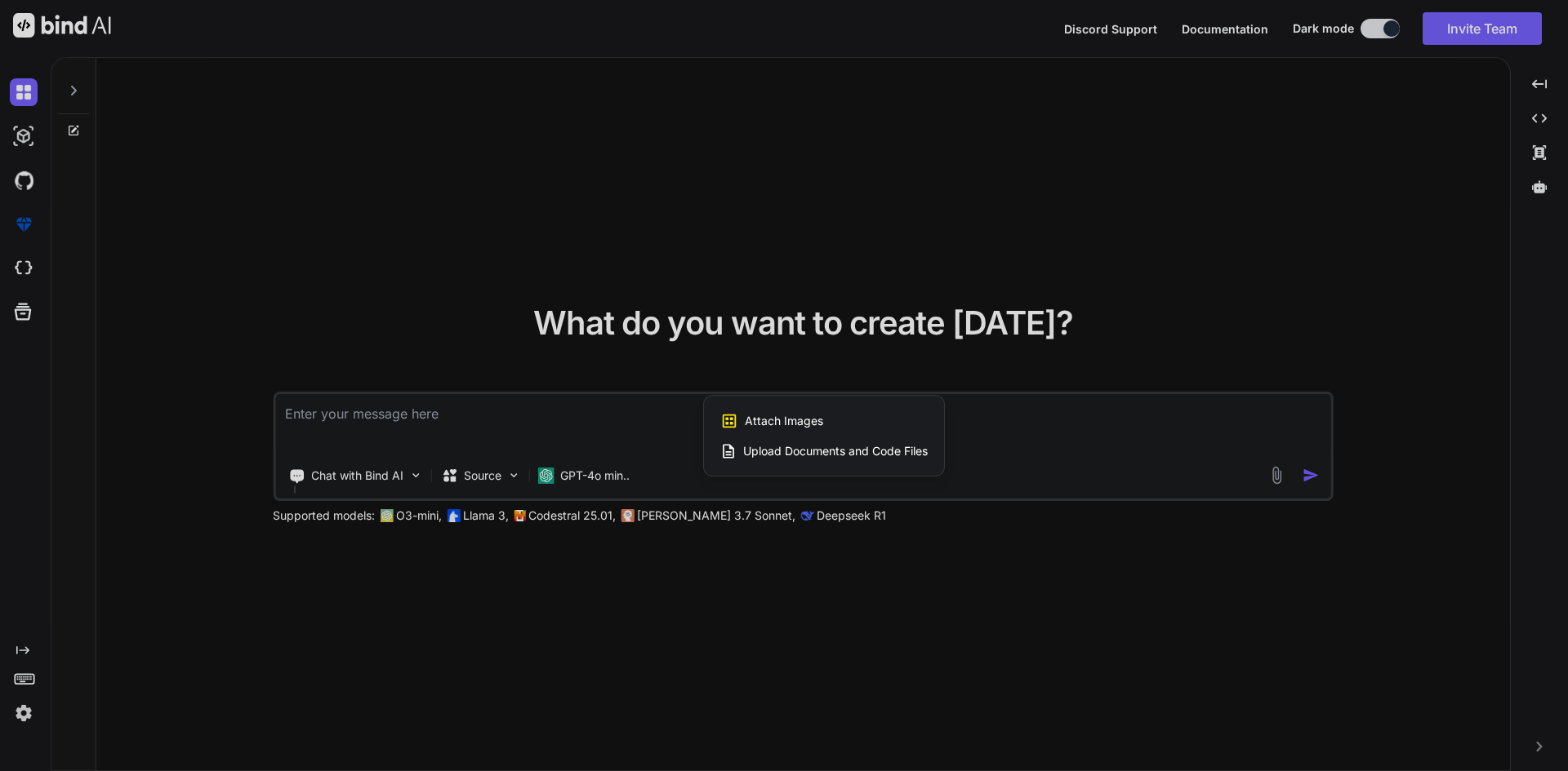
click at [804, 446] on span "Upload Documents and Code Files" at bounding box center [835, 451] width 184 height 17
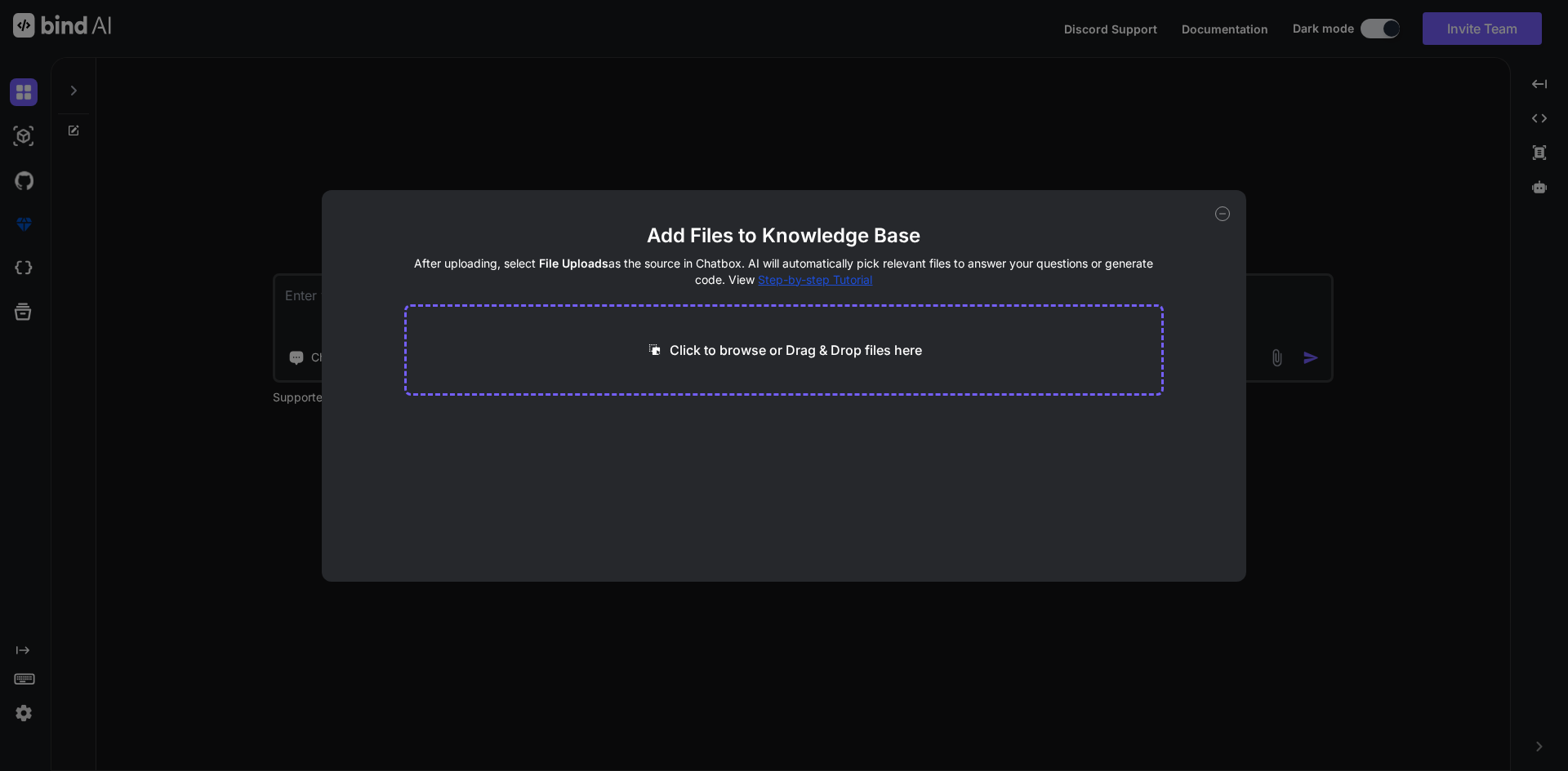
click at [793, 357] on p "Click to browse or Drag & Drop files here" at bounding box center [795, 350] width 252 height 20
type input "C:\fakepath\invoice1.PNG"
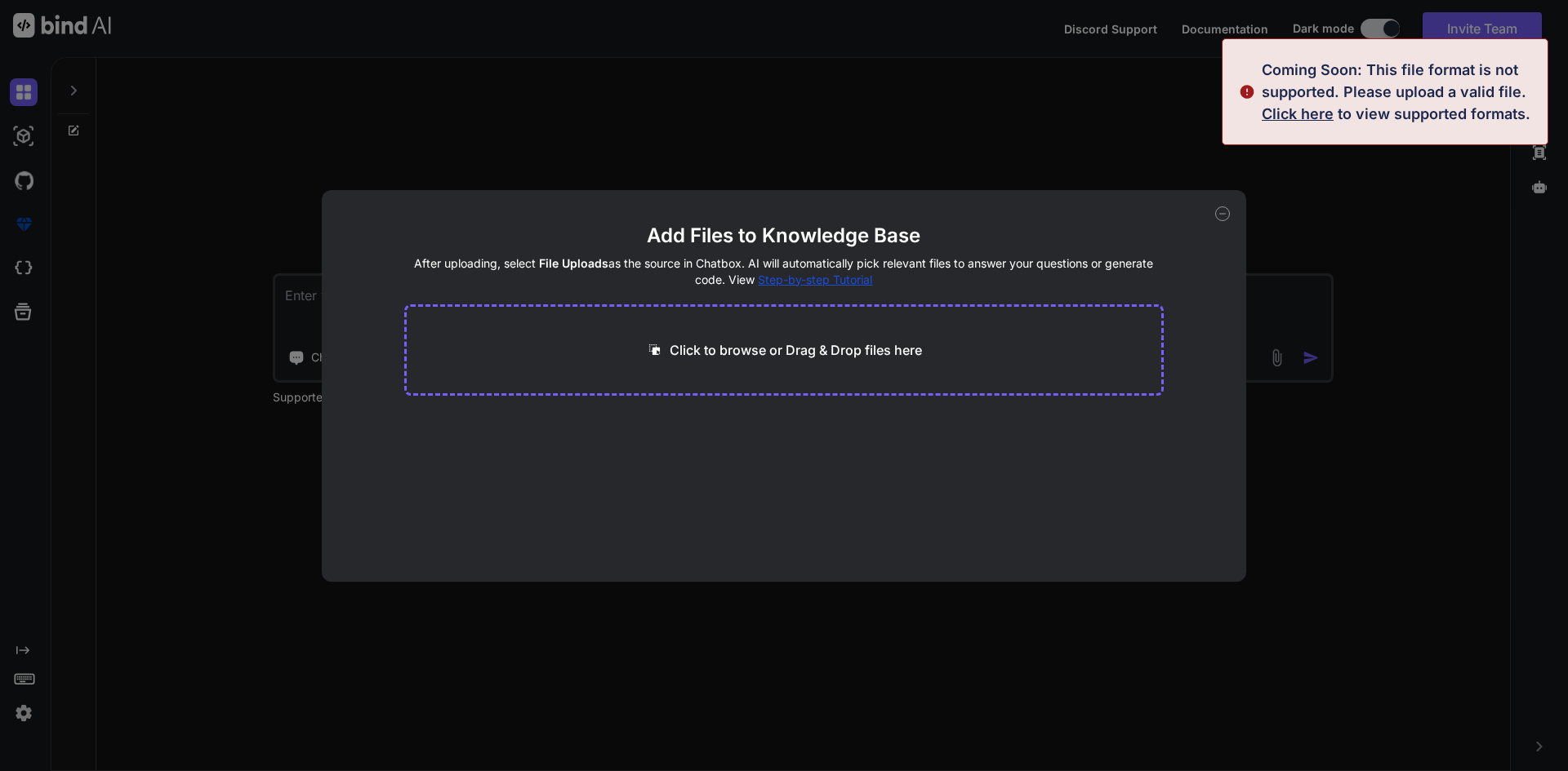
click at [1449, 217] on div "Add Files to Knowledge Base After uploading, select File Uploads as the source …" at bounding box center [784, 385] width 1568 height 771
